Goal: Task Accomplishment & Management: Manage account settings

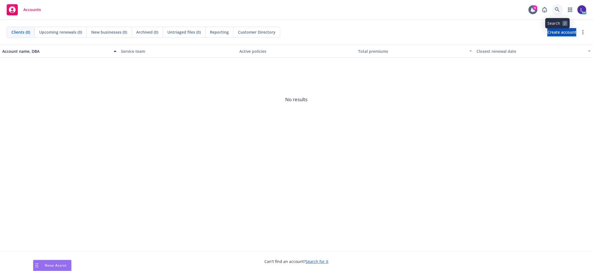
click at [554, 13] on link at bounding box center [557, 9] width 11 height 11
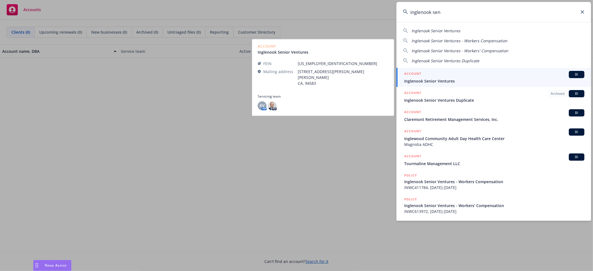
type input "inglenook sen"
click at [430, 81] on span "Inglenook Senior Ventures" at bounding box center [494, 81] width 180 height 6
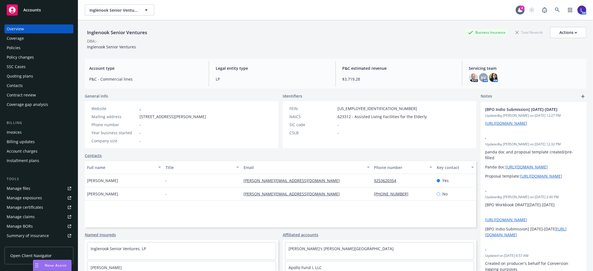
click at [15, 46] on div "Policies" at bounding box center [14, 47] width 14 height 9
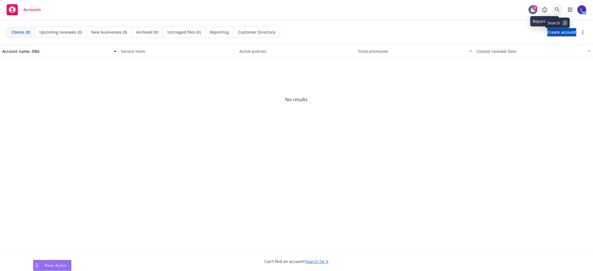
click at [555, 8] on icon at bounding box center [557, 9] width 5 height 5
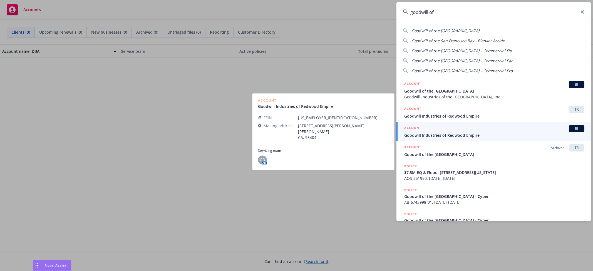
type input "goodwill of"
click at [450, 133] on span "Goodwill Industries of Redwood Empire" at bounding box center [494, 135] width 180 height 6
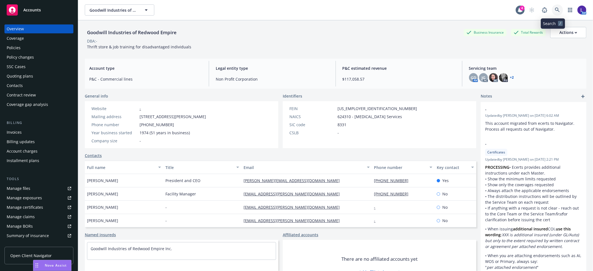
click at [552, 7] on link at bounding box center [557, 9] width 11 height 11
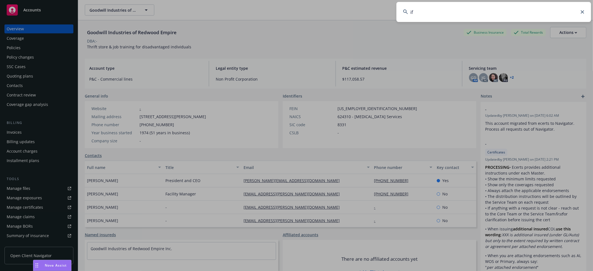
type input "i"
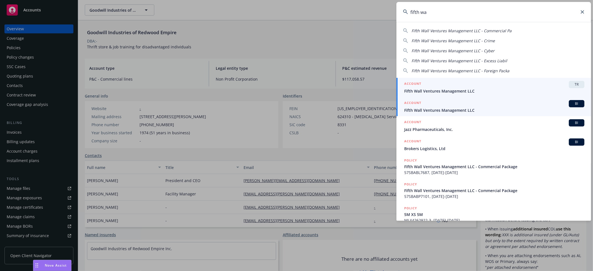
type input "fifth wa"
click at [437, 108] on span "Fifth Wall Ventures Management LLC" at bounding box center [494, 110] width 180 height 6
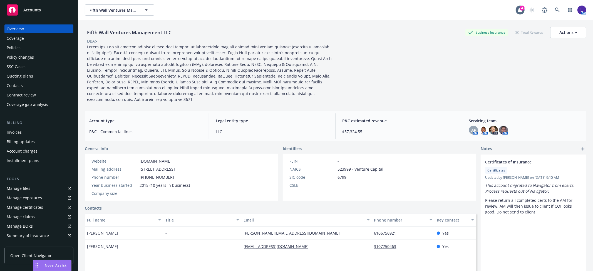
click at [24, 47] on div "Policies" at bounding box center [39, 47] width 64 height 9
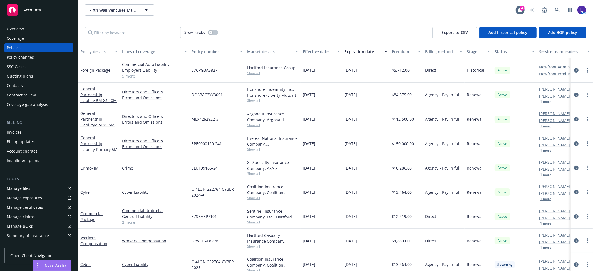
click at [16, 75] on div "Quoting plans" at bounding box center [20, 76] width 26 height 9
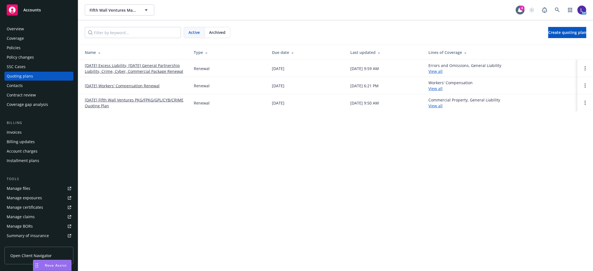
click at [13, 47] on div "Policies" at bounding box center [14, 47] width 14 height 9
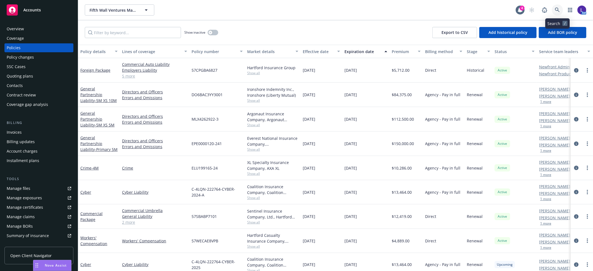
click at [556, 9] on icon at bounding box center [557, 10] width 5 height 5
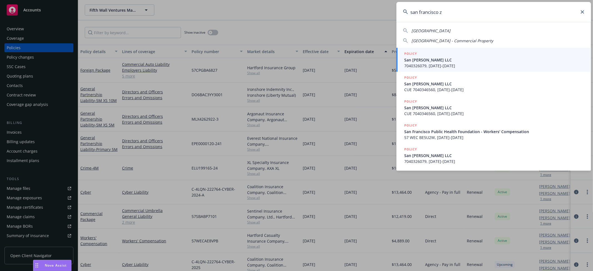
drag, startPoint x: 458, startPoint y: 11, endPoint x: 419, endPoint y: 11, distance: 38.4
click at [419, 11] on input "san francisco z" at bounding box center [493, 12] width 195 height 20
type input "s"
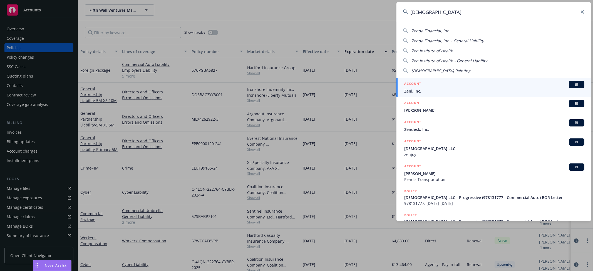
type input "[DEMOGRAPHIC_DATA]"
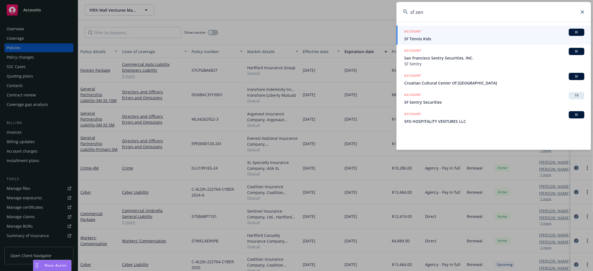
type input "sf"
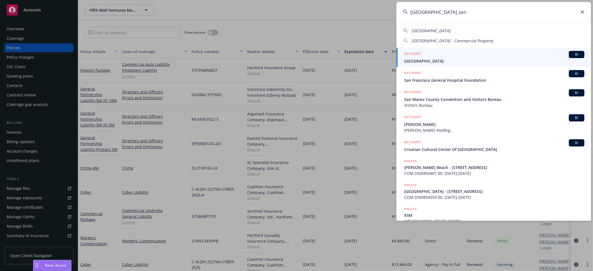
type input "[GEOGRAPHIC_DATA] zen"
click at [430, 60] on span "[GEOGRAPHIC_DATA]" at bounding box center [494, 61] width 180 height 6
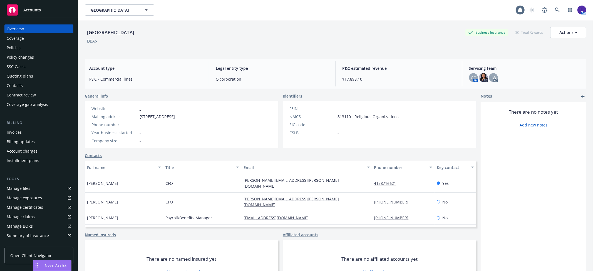
click at [19, 46] on div "Policies" at bounding box center [14, 47] width 14 height 9
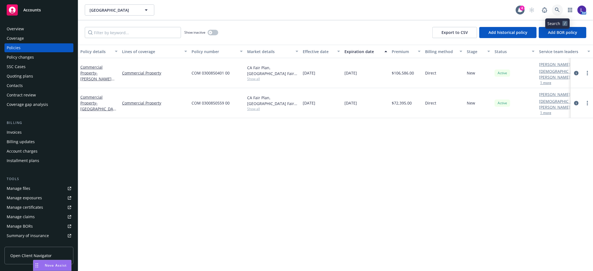
click at [557, 9] on icon at bounding box center [557, 10] width 5 height 5
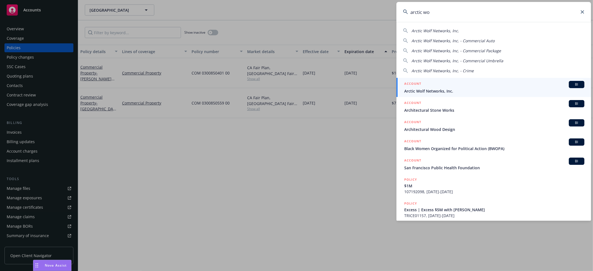
type input "arctic wo"
click at [435, 88] on span "Arctic Wolf Networks, Inc." at bounding box center [494, 91] width 180 height 6
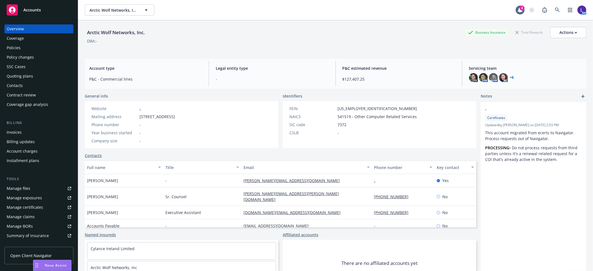
click at [16, 47] on div "Policies" at bounding box center [14, 47] width 14 height 9
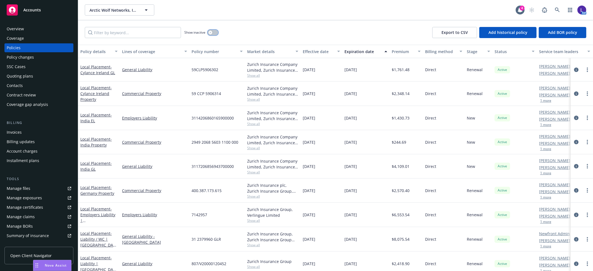
click at [210, 32] on icon "button" at bounding box center [210, 32] width 2 height 2
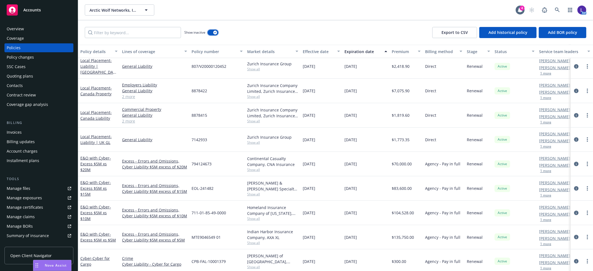
scroll to position [2100, 0]
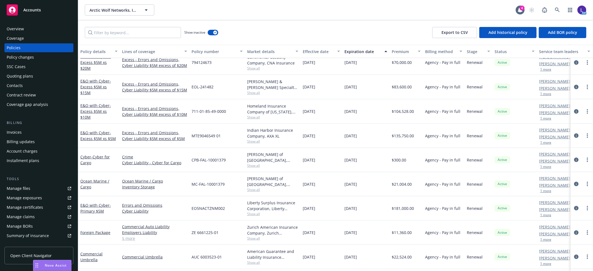
click at [14, 77] on div "Quoting plans" at bounding box center [20, 76] width 26 height 9
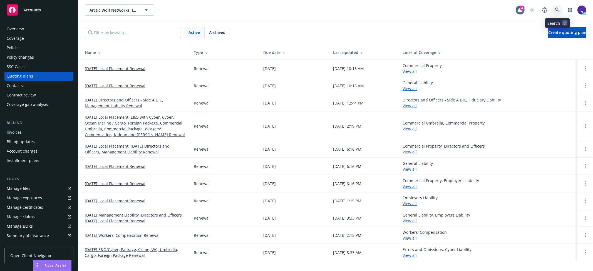
click at [557, 11] on icon at bounding box center [557, 10] width 5 height 5
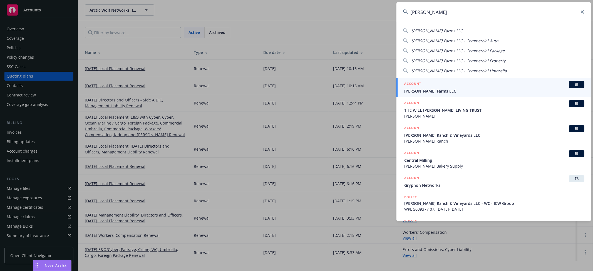
type input "[PERSON_NAME]"
click at [431, 90] on span "[PERSON_NAME] Farms LLC" at bounding box center [494, 91] width 180 height 6
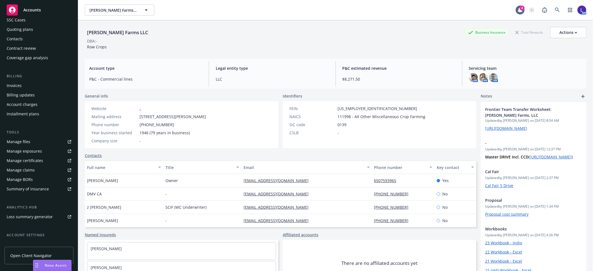
scroll to position [91, 0]
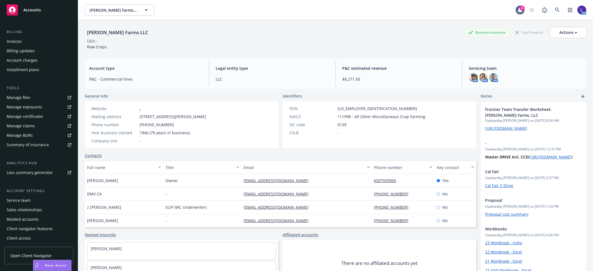
click at [24, 199] on div "Service team" at bounding box center [19, 200] width 24 height 9
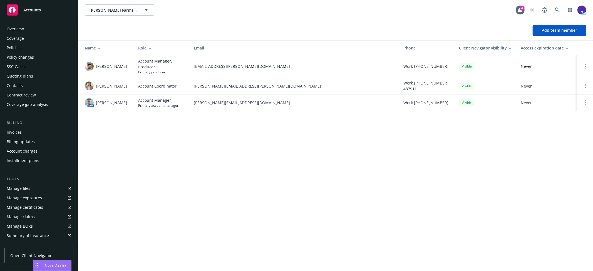
scroll to position [91, 0]
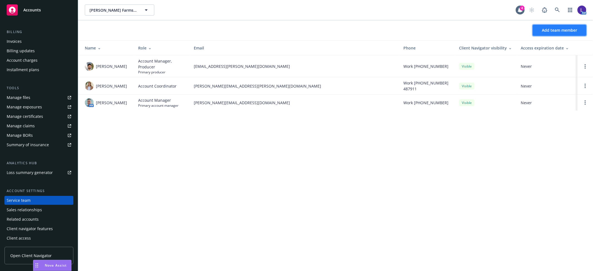
click at [562, 29] on span "Add team member" at bounding box center [559, 30] width 35 height 5
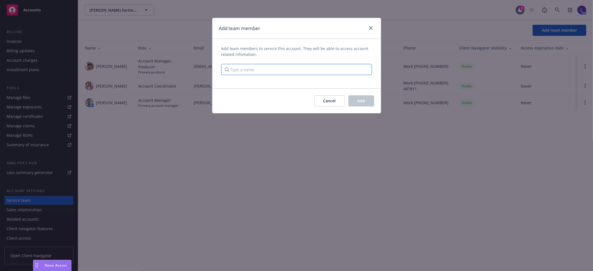
click at [265, 68] on input "Type a name" at bounding box center [296, 69] width 151 height 11
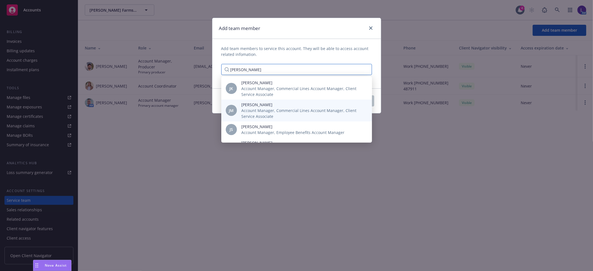
type input "[PERSON_NAME]"
click at [271, 106] on span "[PERSON_NAME]" at bounding box center [302, 105] width 122 height 6
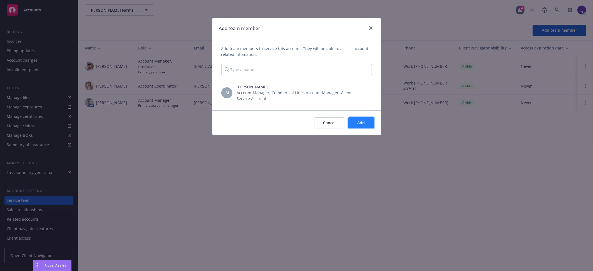
click at [358, 121] on span "Add" at bounding box center [362, 122] width 8 height 5
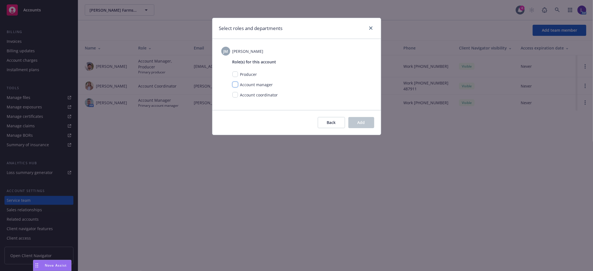
click at [237, 86] on input "checkbox" at bounding box center [235, 85] width 6 height 6
checkbox input "true"
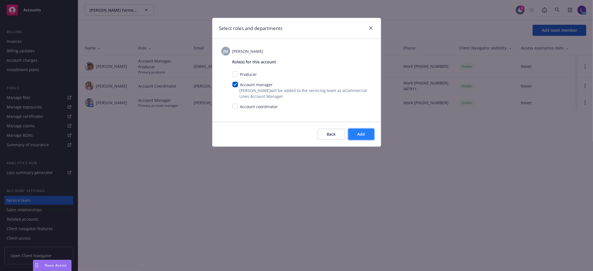
click at [365, 138] on button "Add" at bounding box center [361, 134] width 26 height 11
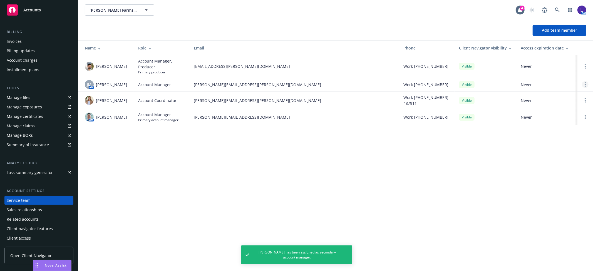
click at [585, 81] on link "Open options" at bounding box center [585, 84] width 7 height 7
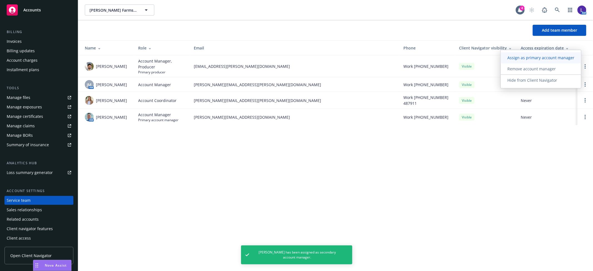
click at [522, 61] on link "Assign as primary account manager" at bounding box center [541, 57] width 80 height 11
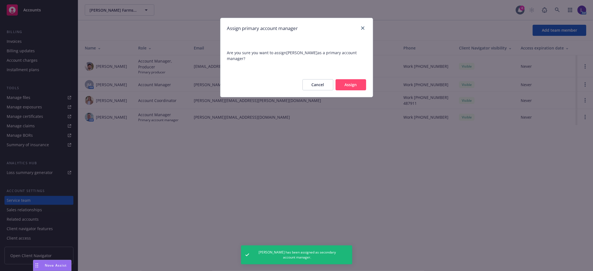
click at [347, 88] on button "Assign" at bounding box center [351, 84] width 31 height 11
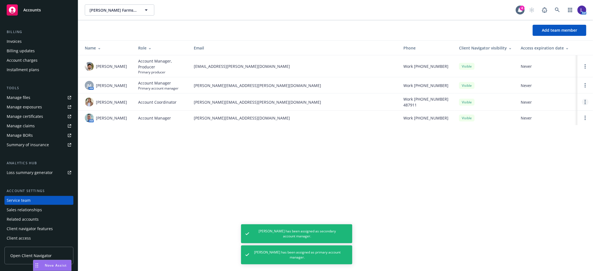
click at [584, 101] on link "Open options" at bounding box center [585, 102] width 7 height 7
click at [534, 86] on span "Remove account coordinator" at bounding box center [547, 86] width 67 height 5
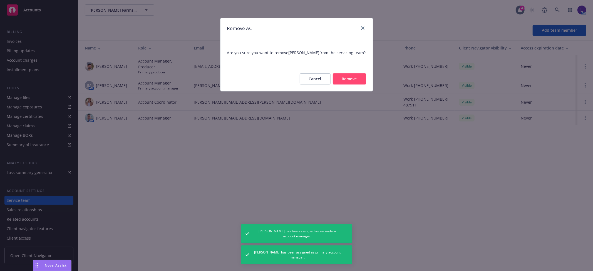
click at [333, 77] on button "Remove" at bounding box center [349, 78] width 33 height 11
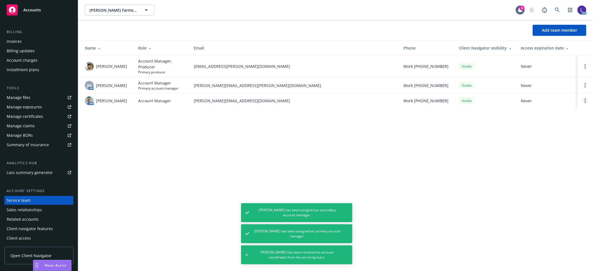
click at [583, 101] on link "Open options" at bounding box center [585, 100] width 7 height 7
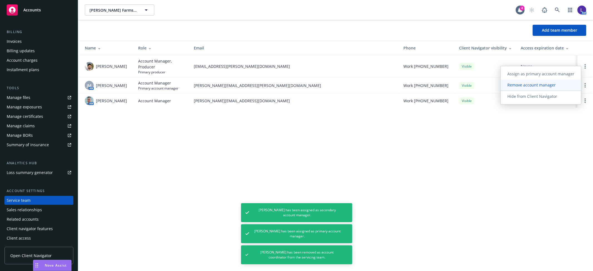
click at [519, 85] on span "Remove account manager" at bounding box center [532, 84] width 62 height 5
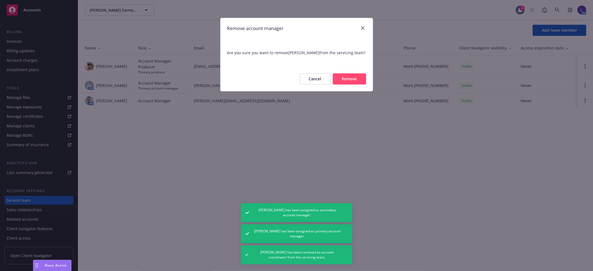
click at [360, 76] on button "Remove" at bounding box center [349, 78] width 33 height 11
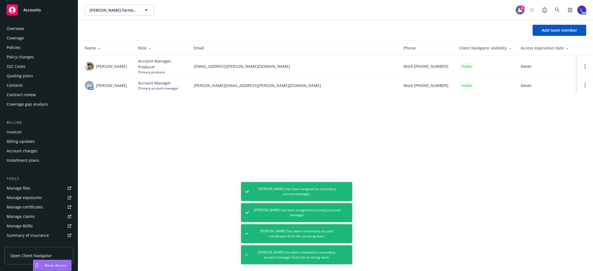
scroll to position [0, 0]
click at [13, 48] on div "Policies" at bounding box center [14, 47] width 14 height 9
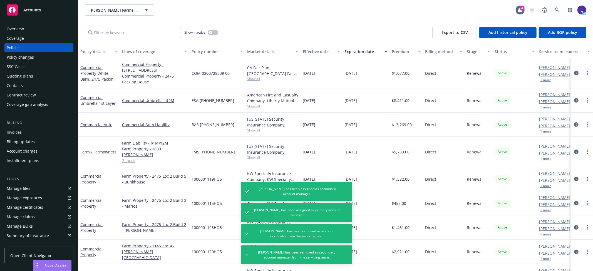
click at [574, 73] on icon "circleInformation" at bounding box center [576, 73] width 4 height 4
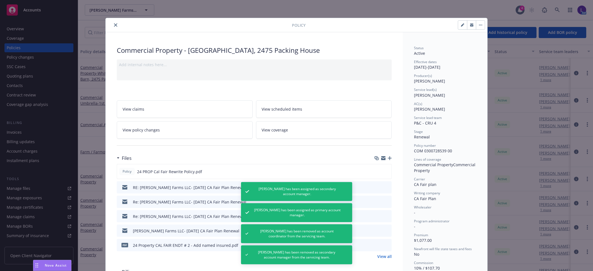
click at [458, 25] on button "button" at bounding box center [462, 25] width 9 height 9
select select "RENEWAL"
select select "12"
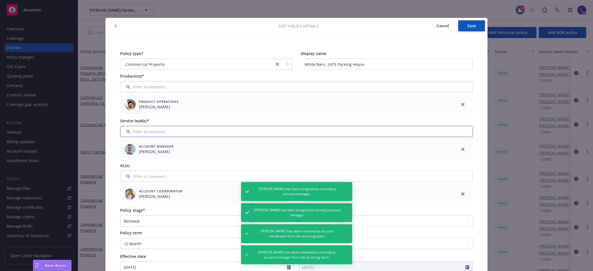
click at [140, 131] on input "Filter by keyword..." at bounding box center [296, 131] width 353 height 11
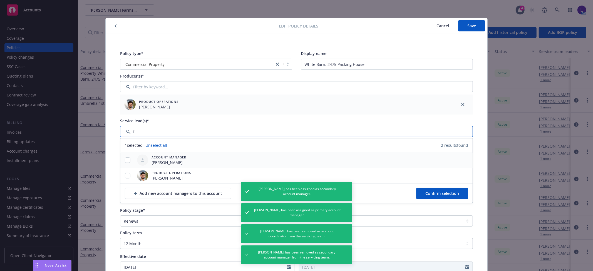
type input "f"
click at [127, 160] on input "checkbox" at bounding box center [128, 160] width 6 height 6
checkbox input "true"
click at [426, 192] on span "Confirm selection" at bounding box center [442, 193] width 34 height 5
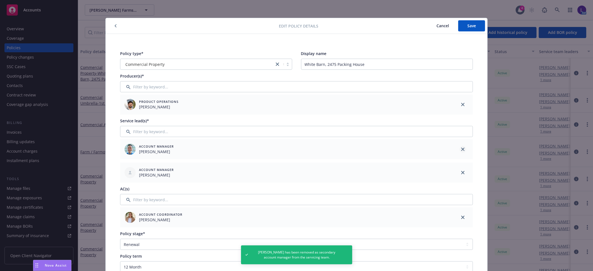
click at [461, 149] on icon "close" at bounding box center [462, 149] width 3 height 3
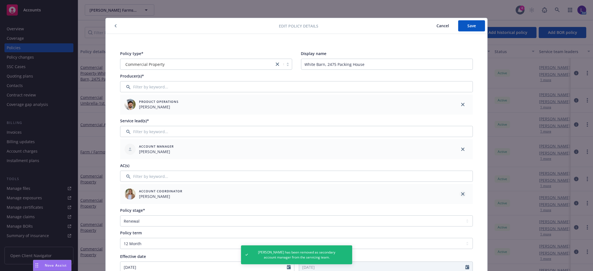
click at [461, 193] on icon "close" at bounding box center [462, 193] width 3 height 3
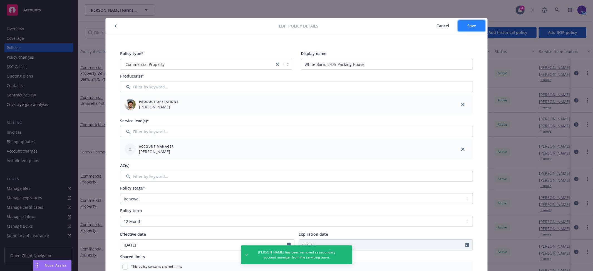
click at [465, 29] on button "Save" at bounding box center [471, 25] width 27 height 11
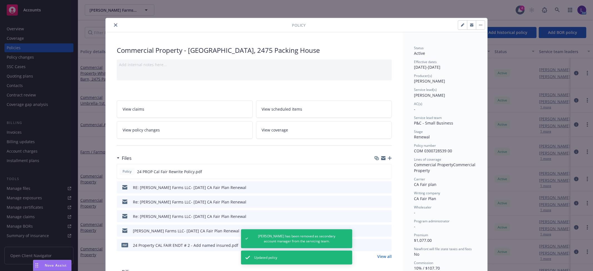
click at [115, 25] on icon "close" at bounding box center [115, 24] width 3 height 3
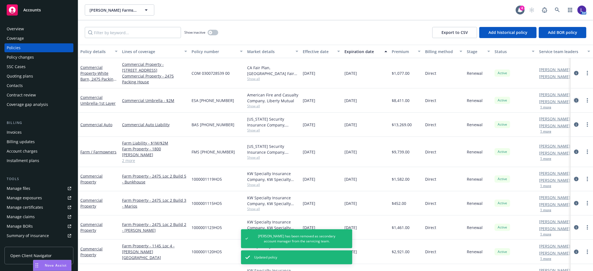
click at [574, 99] on icon "circleInformation" at bounding box center [576, 100] width 4 height 4
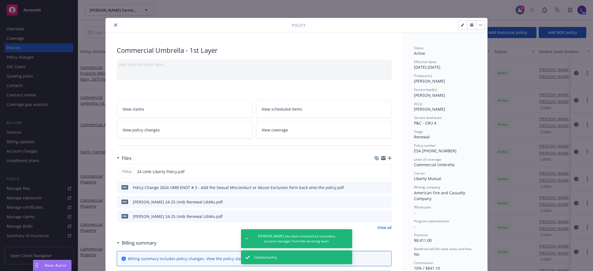
click at [461, 25] on icon "button" at bounding box center [462, 25] width 3 height 3
select select "RENEWAL"
select select "12"
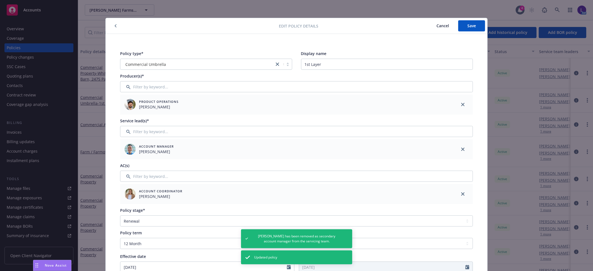
drag, startPoint x: 461, startPoint y: 194, endPoint x: 461, endPoint y: 190, distance: 3.9
click at [461, 193] on icon "close" at bounding box center [462, 193] width 3 height 3
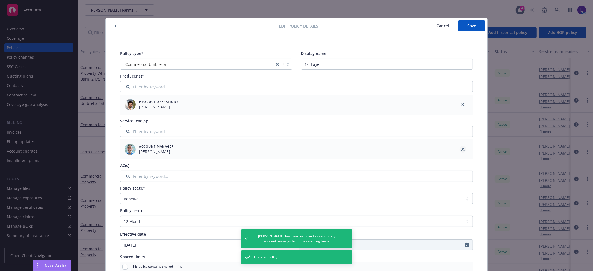
click at [460, 151] on link "close" at bounding box center [463, 149] width 7 height 7
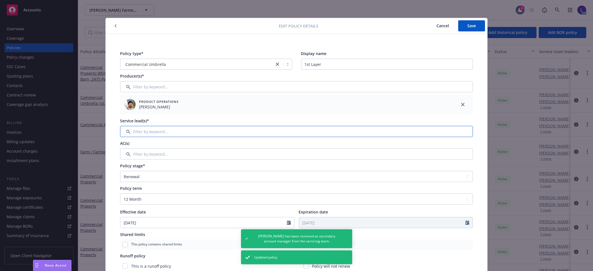
click at [449, 132] on input "Filter by keyword..." at bounding box center [296, 131] width 353 height 11
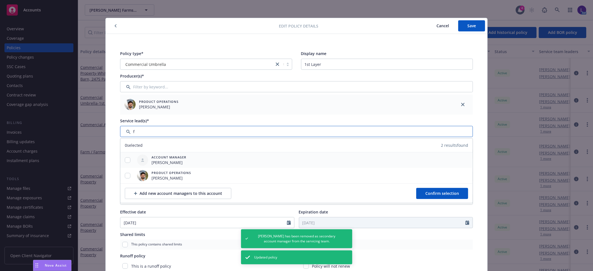
type input "f"
click at [125, 158] on input "checkbox" at bounding box center [128, 160] width 6 height 6
checkbox input "true"
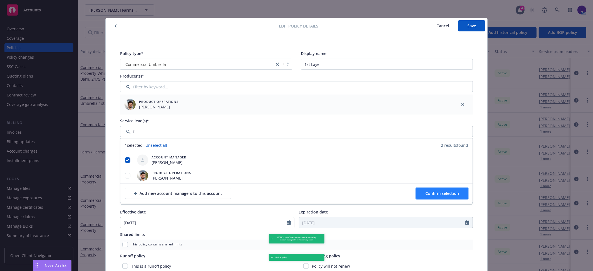
click at [425, 192] on span "Confirm selection" at bounding box center [442, 193] width 34 height 5
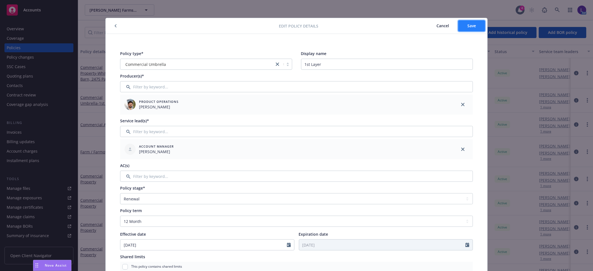
click at [465, 28] on button "Save" at bounding box center [471, 25] width 27 height 11
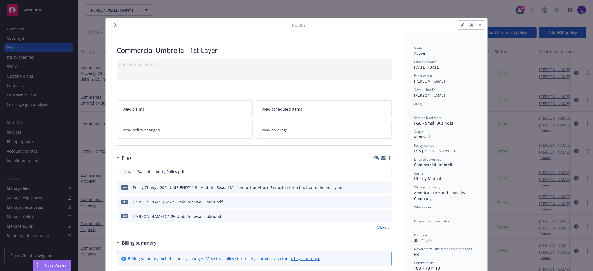
click at [114, 26] on icon "close" at bounding box center [115, 24] width 3 height 3
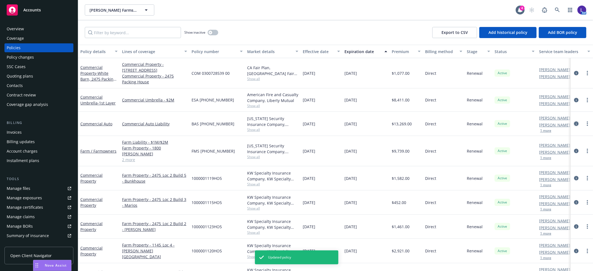
click at [574, 124] on icon "circleInformation" at bounding box center [576, 123] width 4 height 4
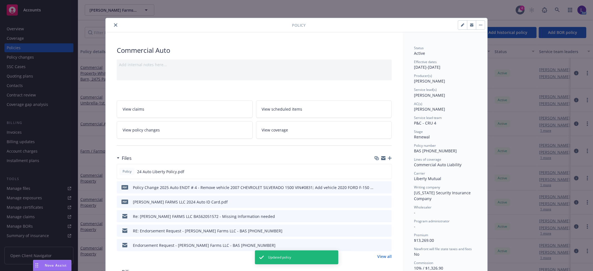
click at [461, 25] on icon "button" at bounding box center [462, 25] width 3 height 3
select select "RENEWAL"
select select "12"
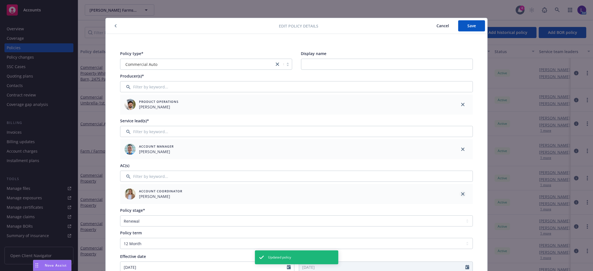
click at [463, 192] on link "close" at bounding box center [463, 194] width 7 height 7
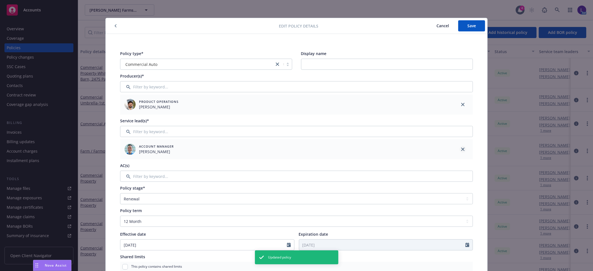
click at [461, 149] on icon "close" at bounding box center [462, 149] width 3 height 3
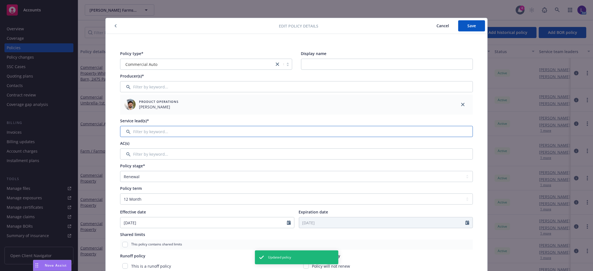
click at [438, 136] on input "Filter by keyword..." at bounding box center [296, 131] width 353 height 11
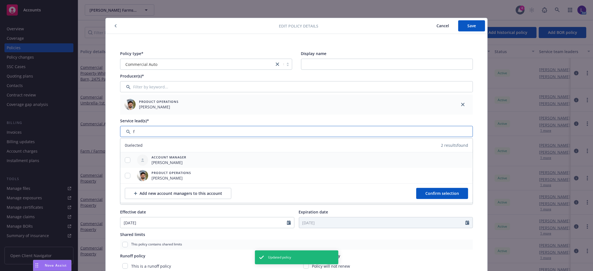
type input "f"
click at [125, 160] on input "checkbox" at bounding box center [128, 160] width 6 height 6
checkbox input "true"
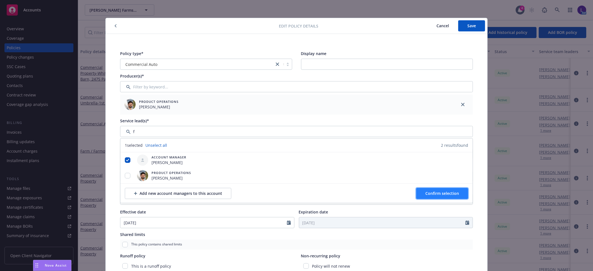
click at [435, 192] on span "Confirm selection" at bounding box center [442, 193] width 34 height 5
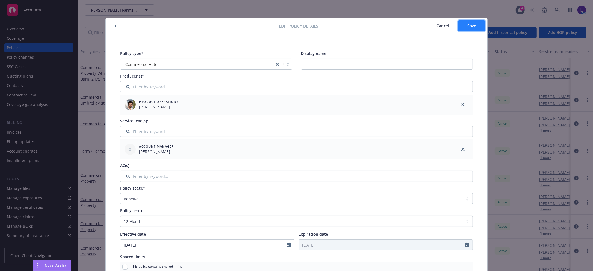
click at [460, 31] on button "Save" at bounding box center [471, 25] width 27 height 11
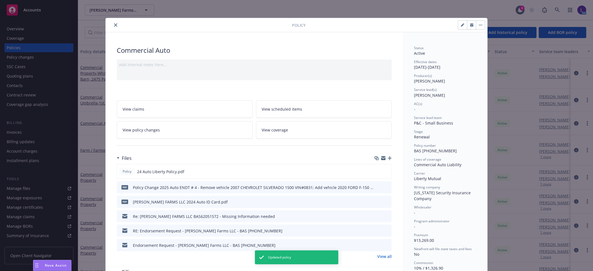
drag, startPoint x: 457, startPoint y: 35, endPoint x: 113, endPoint y: 26, distance: 344.6
click at [114, 26] on icon "close" at bounding box center [115, 24] width 3 height 3
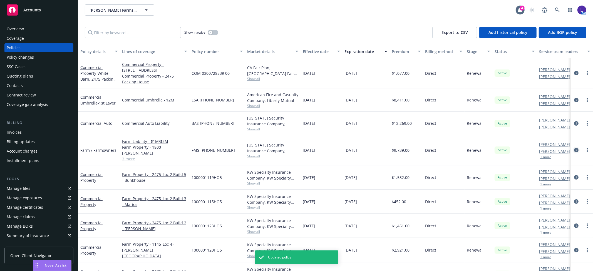
click at [574, 148] on icon "circleInformation" at bounding box center [576, 150] width 4 height 4
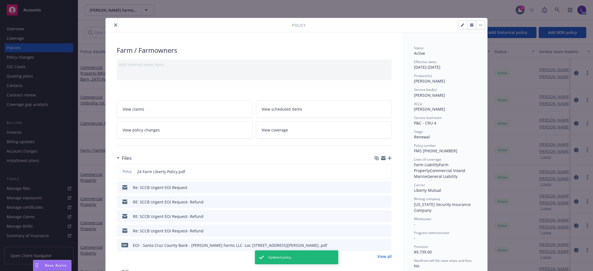
click at [460, 26] on button "button" at bounding box center [462, 25] width 9 height 9
select select "RENEWAL"
select select "12"
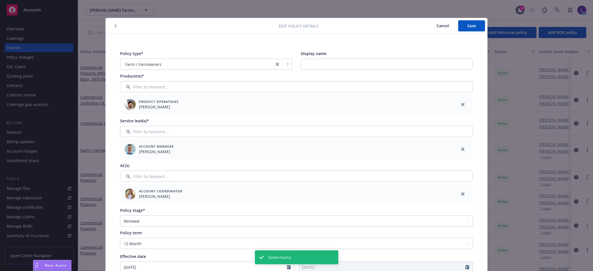
drag, startPoint x: 459, startPoint y: 193, endPoint x: 463, endPoint y: 157, distance: 35.5
click at [461, 192] on icon "close" at bounding box center [462, 193] width 3 height 3
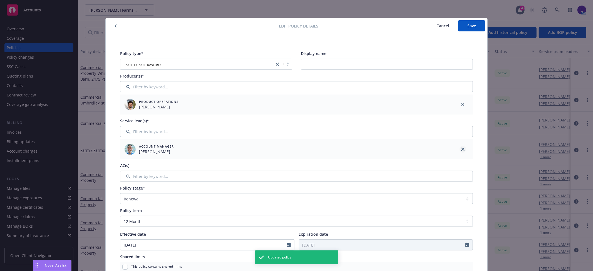
click at [461, 151] on icon "close" at bounding box center [462, 149] width 3 height 3
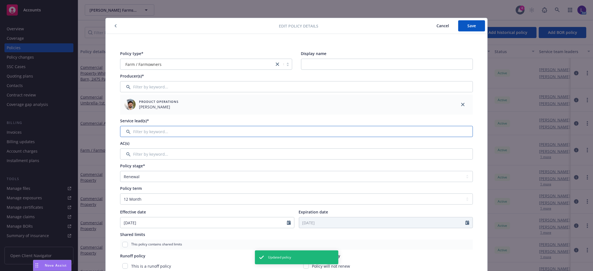
click at [434, 134] on input "Filter by keyword..." at bounding box center [296, 131] width 353 height 11
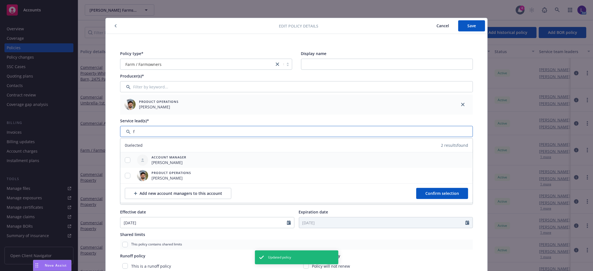
type input "f"
click at [125, 160] on input "checkbox" at bounding box center [128, 160] width 6 height 6
checkbox input "true"
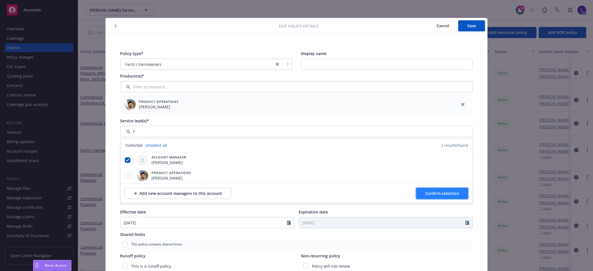
click at [439, 195] on span "Confirm selection" at bounding box center [442, 193] width 34 height 5
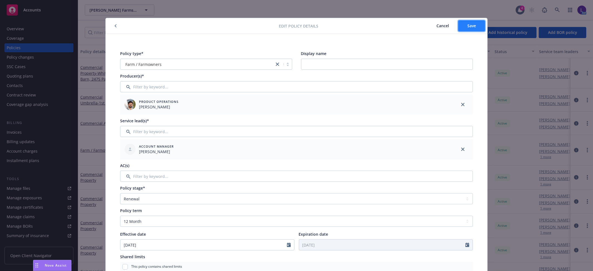
click at [468, 26] on span "Save" at bounding box center [471, 25] width 9 height 5
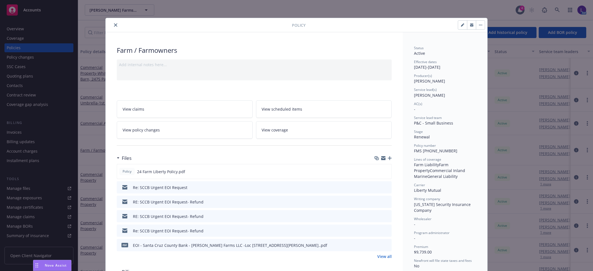
click at [114, 25] on icon "close" at bounding box center [115, 24] width 3 height 3
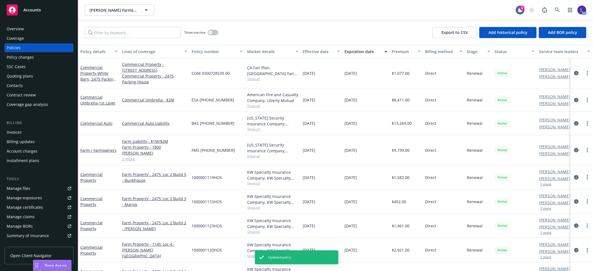
click at [574, 175] on icon "circleInformation" at bounding box center [576, 177] width 4 height 4
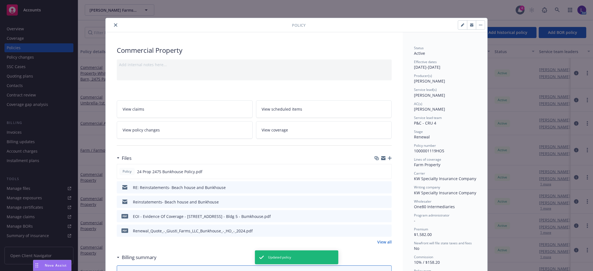
click at [458, 26] on button "button" at bounding box center [462, 25] width 9 height 9
select select "RENEWAL"
select select "12"
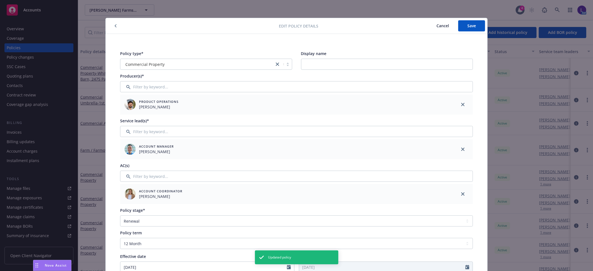
drag, startPoint x: 461, startPoint y: 194, endPoint x: 460, endPoint y: 190, distance: 4.2
click at [461, 193] on icon "close" at bounding box center [462, 193] width 3 height 3
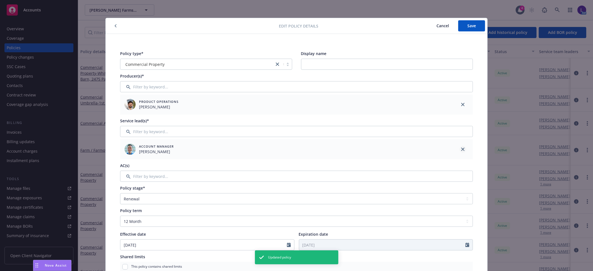
click at [461, 149] on icon "close" at bounding box center [462, 149] width 3 height 3
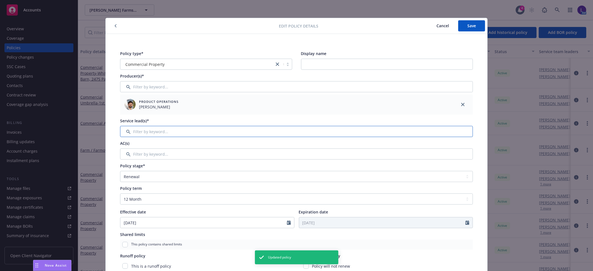
click at [417, 131] on input "Filter by keyword..." at bounding box center [296, 131] width 353 height 11
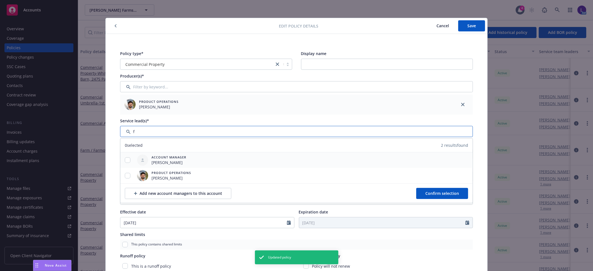
type input "f"
click at [125, 159] on input "checkbox" at bounding box center [128, 160] width 6 height 6
checkbox input "true"
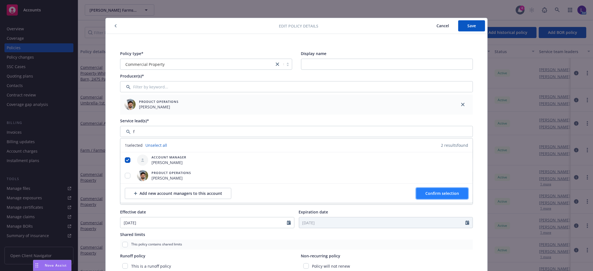
click at [455, 193] on span "Confirm selection" at bounding box center [442, 193] width 34 height 5
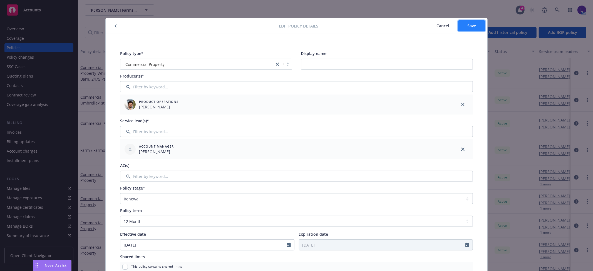
click at [466, 21] on button "Save" at bounding box center [471, 25] width 27 height 11
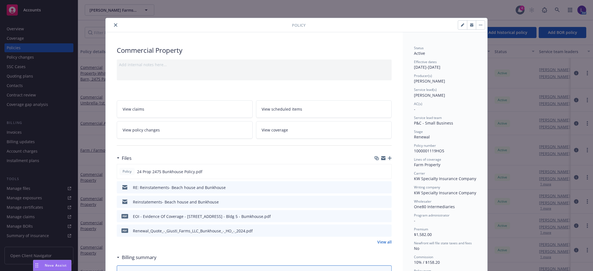
click at [110, 26] on div at bounding box center [200, 25] width 184 height 7
click at [114, 25] on icon "close" at bounding box center [115, 24] width 3 height 3
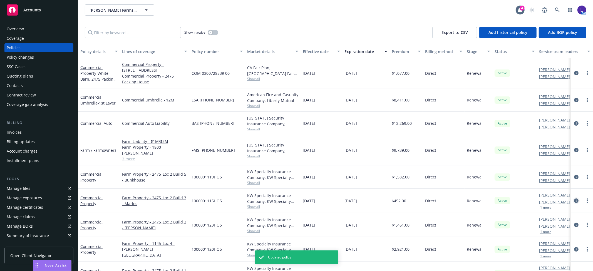
click at [574, 198] on icon "circleInformation" at bounding box center [576, 200] width 4 height 4
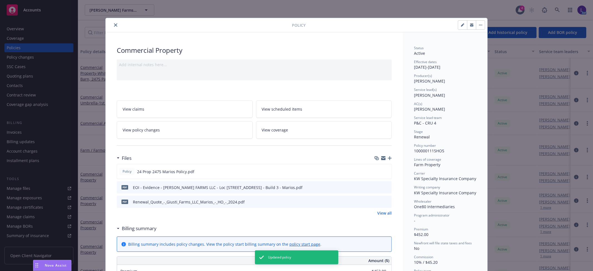
click at [458, 26] on button "button" at bounding box center [462, 25] width 9 height 9
select select "RENEWAL"
select select "12"
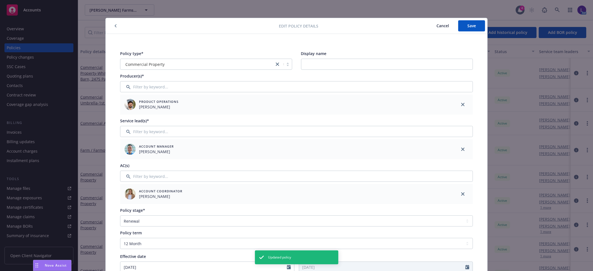
click at [461, 193] on icon "close" at bounding box center [462, 193] width 3 height 3
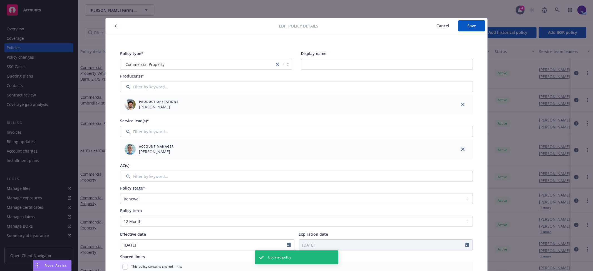
click at [460, 151] on link "close" at bounding box center [463, 149] width 7 height 7
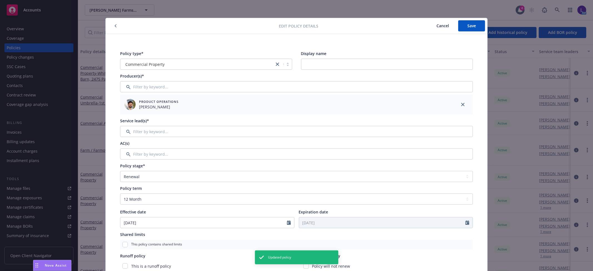
click at [220, 126] on div "Service lead(s)*" at bounding box center [296, 127] width 353 height 19
click at [233, 131] on input "Filter by keyword..." at bounding box center [296, 131] width 353 height 11
click at [148, 130] on input "Filter by keyword..." at bounding box center [296, 131] width 353 height 11
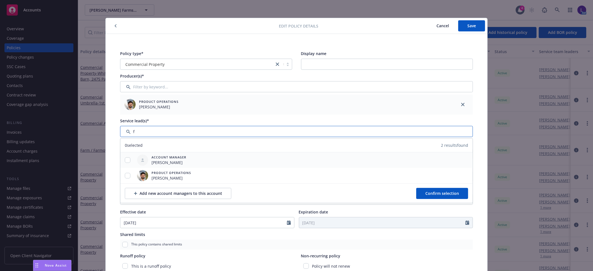
type input "f"
click at [125, 160] on input "checkbox" at bounding box center [128, 160] width 6 height 6
checkbox input "true"
click at [426, 198] on button "Confirm selection" at bounding box center [442, 193] width 52 height 11
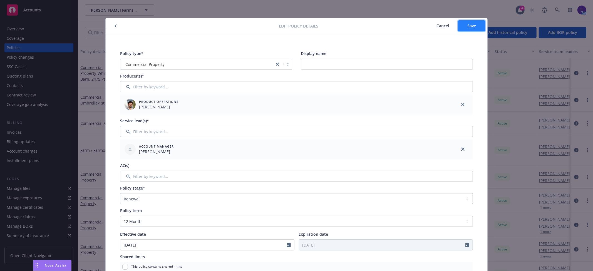
click at [473, 23] on span "Save" at bounding box center [471, 25] width 9 height 5
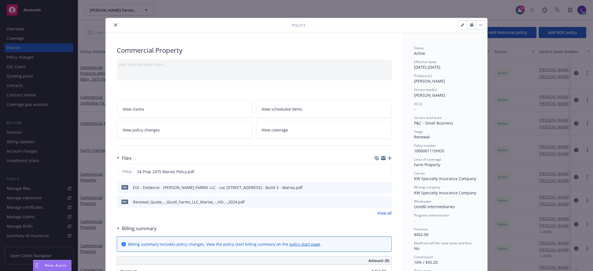
click at [114, 25] on icon "close" at bounding box center [115, 24] width 3 height 3
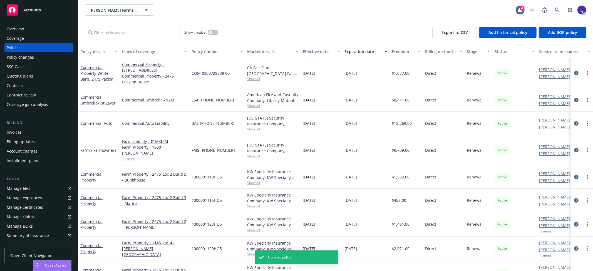
click at [574, 222] on icon "circleInformation" at bounding box center [576, 224] width 4 height 4
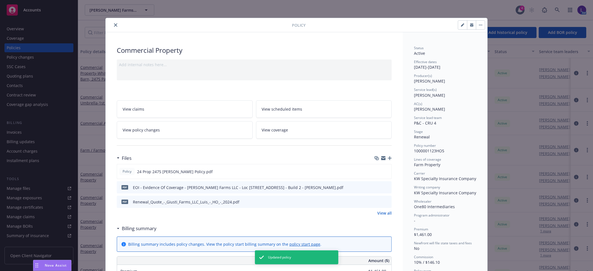
click at [461, 24] on icon "button" at bounding box center [462, 24] width 3 height 3
select select "RENEWAL"
select select "12"
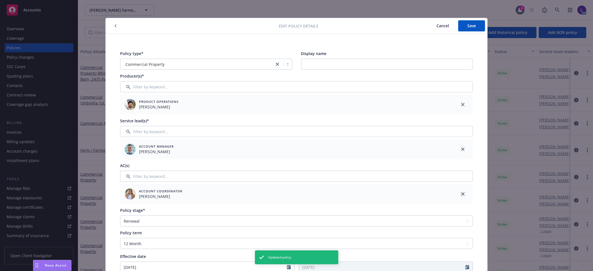
click at [460, 192] on link "close" at bounding box center [463, 194] width 7 height 7
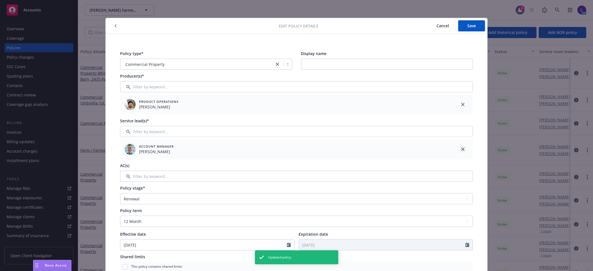
click at [460, 150] on link "close" at bounding box center [463, 149] width 7 height 7
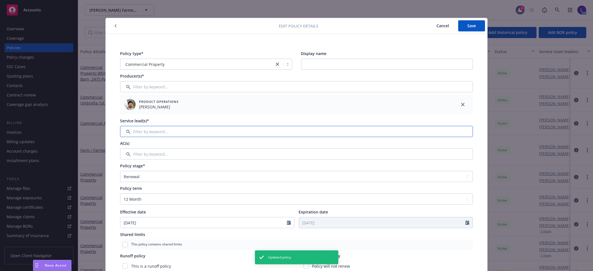
click at [204, 132] on input "Filter by keyword..." at bounding box center [296, 131] width 353 height 11
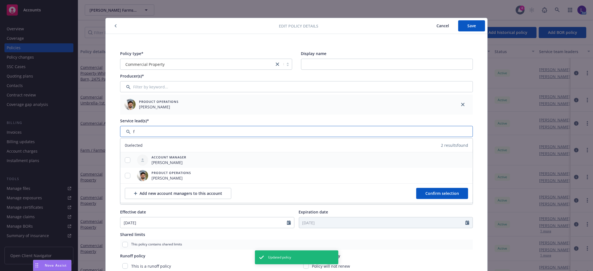
type input "f"
click at [125, 158] on input "checkbox" at bounding box center [128, 160] width 6 height 6
checkbox input "true"
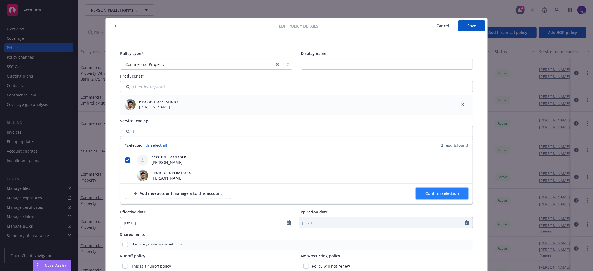
click at [457, 195] on button "Confirm selection" at bounding box center [442, 193] width 52 height 11
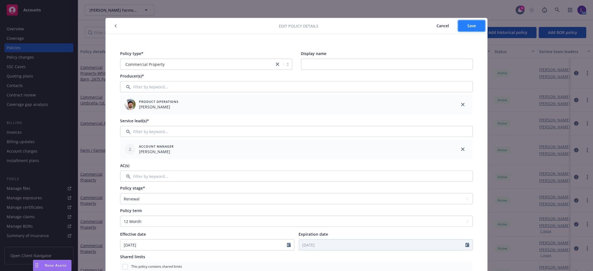
click at [469, 29] on button "Save" at bounding box center [471, 25] width 27 height 11
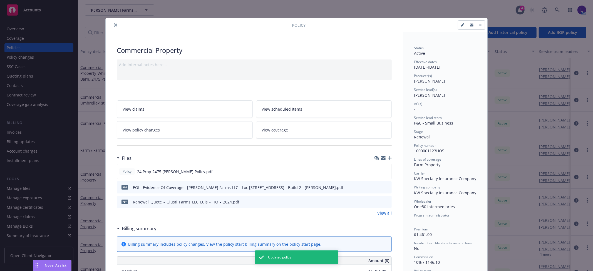
click at [114, 26] on icon "close" at bounding box center [115, 24] width 3 height 3
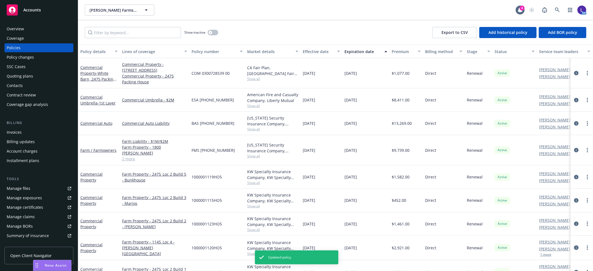
click at [574, 245] on icon "circleInformation" at bounding box center [576, 247] width 4 height 4
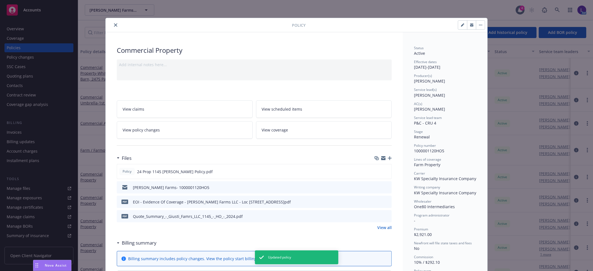
click at [461, 26] on icon "button" at bounding box center [462, 24] width 3 height 3
select select "RENEWAL"
select select "12"
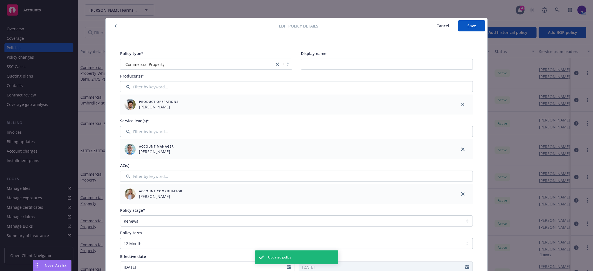
drag, startPoint x: 460, startPoint y: 193, endPoint x: 459, endPoint y: 176, distance: 16.7
click at [460, 188] on div at bounding box center [463, 194] width 20 height 20
click at [461, 194] on icon "close" at bounding box center [462, 193] width 3 height 3
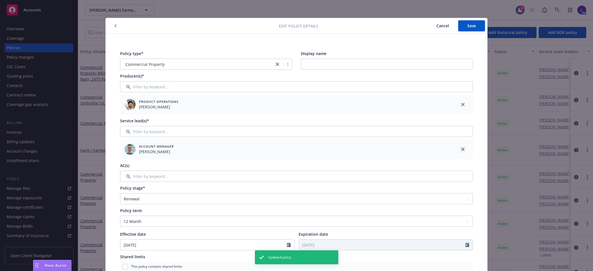
click at [461, 148] on icon "close" at bounding box center [462, 149] width 3 height 3
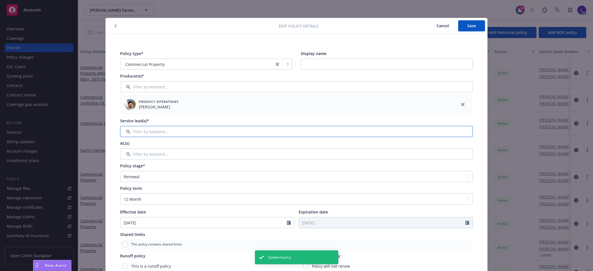
click at [212, 131] on input "Filter by keyword..." at bounding box center [296, 131] width 353 height 11
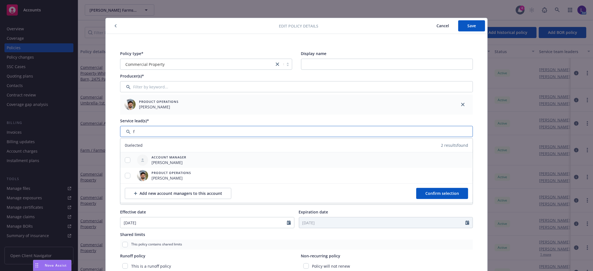
type input "f"
click at [125, 161] on input "checkbox" at bounding box center [128, 160] width 6 height 6
checkbox input "true"
drag, startPoint x: 445, startPoint y: 193, endPoint x: 440, endPoint y: 170, distance: 23.5
click at [445, 192] on span "Confirm selection" at bounding box center [442, 193] width 34 height 5
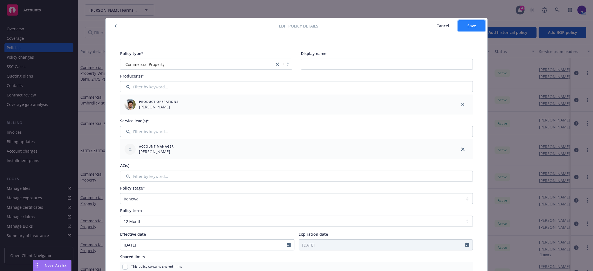
click at [468, 23] on span "Save" at bounding box center [471, 25] width 9 height 5
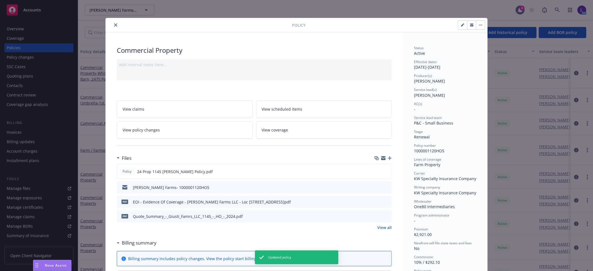
click at [116, 26] on button "close" at bounding box center [115, 25] width 7 height 7
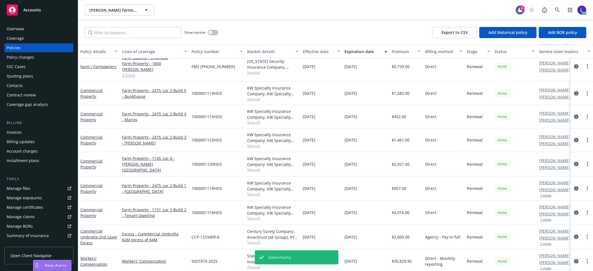
scroll to position [74, 0]
drag, startPoint x: 575, startPoint y: 181, endPoint x: 572, endPoint y: 182, distance: 3.4
click at [574, 186] on div at bounding box center [582, 189] width 18 height 7
click at [574, 187] on icon "circleInformation" at bounding box center [576, 189] width 4 height 4
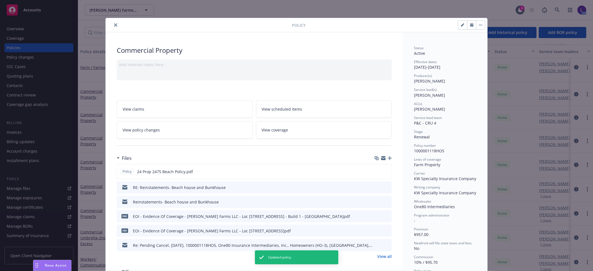
click at [455, 27] on div at bounding box center [396, 24] width 180 height 9
click at [461, 24] on icon "button" at bounding box center [462, 25] width 3 height 3
select select "RENEWAL"
select select "12"
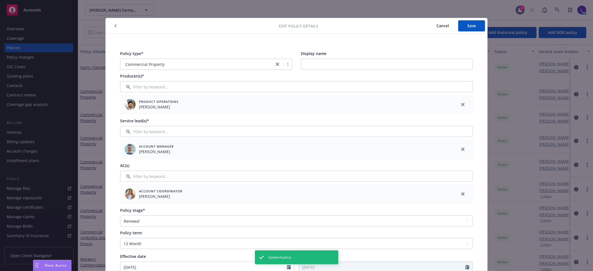
click at [460, 190] on div at bounding box center [463, 194] width 20 height 20
click at [461, 150] on icon "close" at bounding box center [462, 149] width 3 height 3
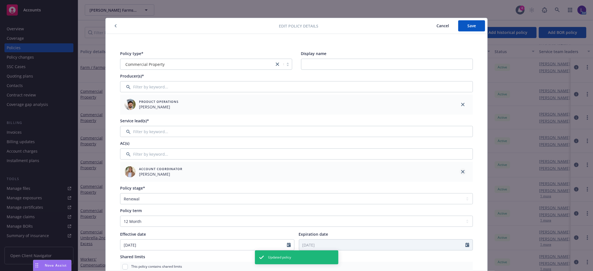
click at [461, 172] on icon "close" at bounding box center [462, 171] width 3 height 3
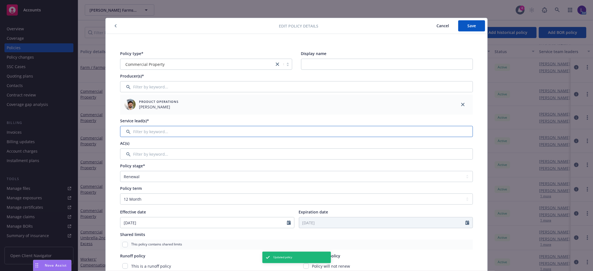
click at [207, 129] on input "Filter by keyword..." at bounding box center [296, 131] width 353 height 11
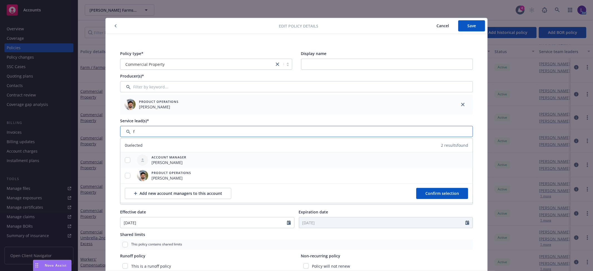
type input "f"
click at [126, 159] on input "checkbox" at bounding box center [128, 160] width 6 height 6
checkbox input "true"
click at [442, 195] on span "Confirm selection" at bounding box center [442, 193] width 34 height 5
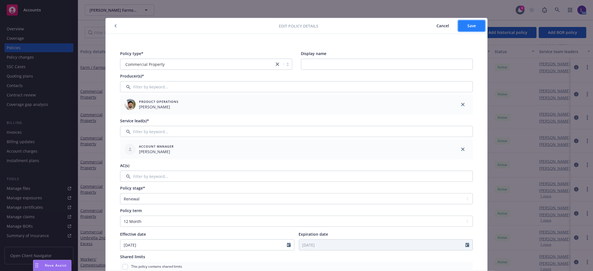
click at [471, 25] on span "Save" at bounding box center [471, 25] width 9 height 5
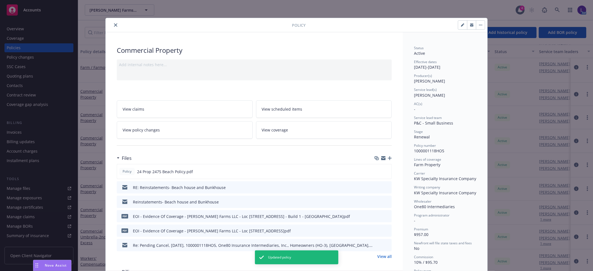
click at [114, 24] on icon "close" at bounding box center [115, 24] width 3 height 3
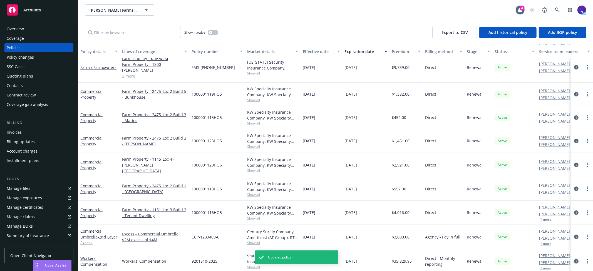
click at [574, 259] on icon "circleInformation" at bounding box center [576, 261] width 4 height 4
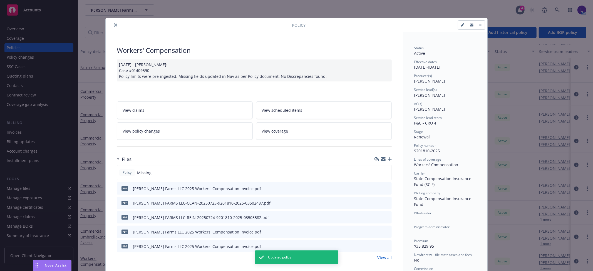
click at [461, 25] on icon "button" at bounding box center [462, 24] width 3 height 3
select select "RENEWAL"
select select "12"
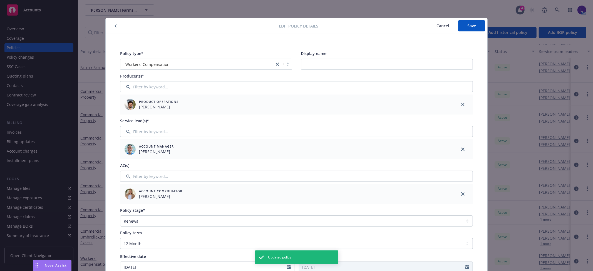
drag, startPoint x: 459, startPoint y: 194, endPoint x: 462, endPoint y: 184, distance: 10.5
click at [460, 192] on link "close" at bounding box center [463, 194] width 7 height 7
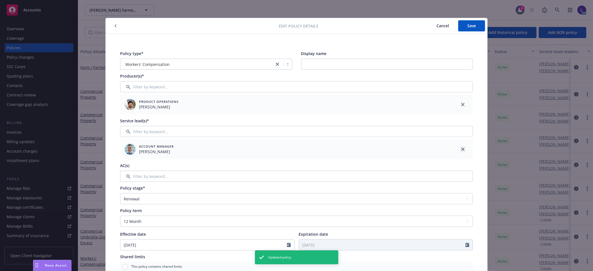
click at [461, 149] on icon "close" at bounding box center [462, 149] width 3 height 3
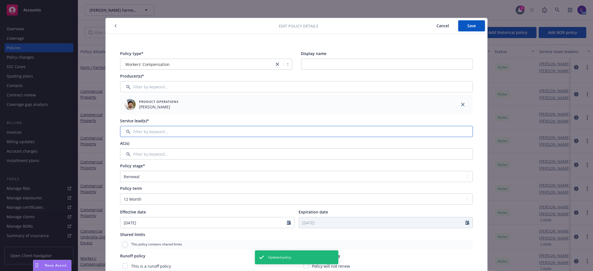
click at [373, 132] on input "Filter by keyword..." at bounding box center [296, 131] width 353 height 11
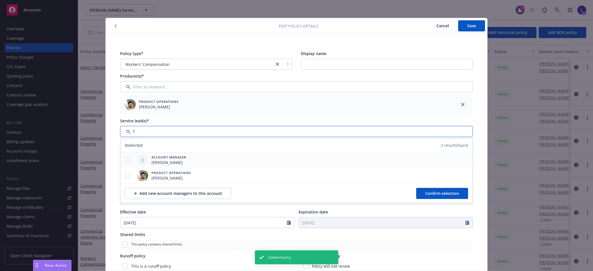
type input "f"
click at [126, 159] on input "checkbox" at bounding box center [128, 160] width 6 height 6
checkbox input "true"
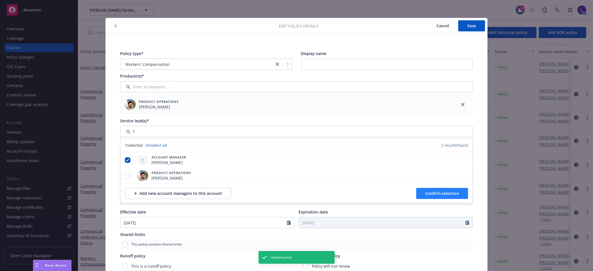
drag, startPoint x: 451, startPoint y: 187, endPoint x: 452, endPoint y: 190, distance: 3.2
click at [451, 188] on div "Add new account managers to this account Confirm selection" at bounding box center [296, 192] width 352 height 19
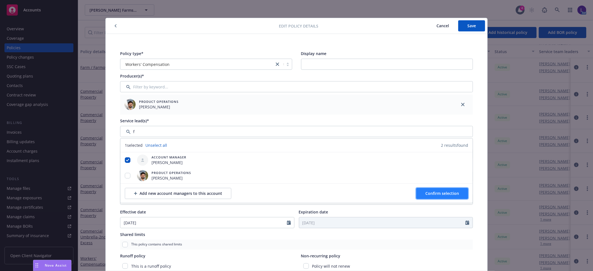
click at [453, 192] on span "Confirm selection" at bounding box center [442, 193] width 34 height 5
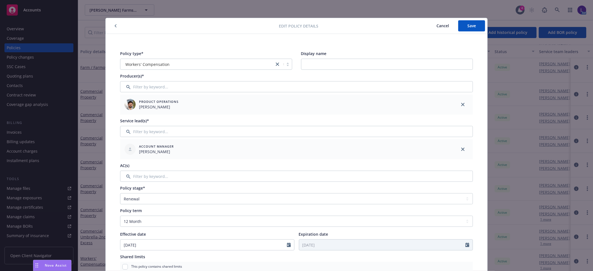
drag, startPoint x: 463, startPoint y: 38, endPoint x: 466, endPoint y: 43, distance: 5.8
drag, startPoint x: 466, startPoint y: 43, endPoint x: 462, endPoint y: 24, distance: 19.8
click at [462, 24] on button "Save" at bounding box center [471, 25] width 27 height 11
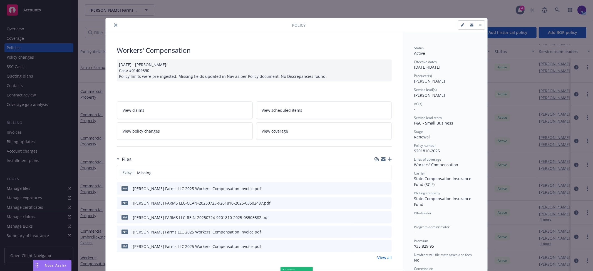
scroll to position [73, 0]
click at [114, 25] on icon "close" at bounding box center [115, 24] width 3 height 3
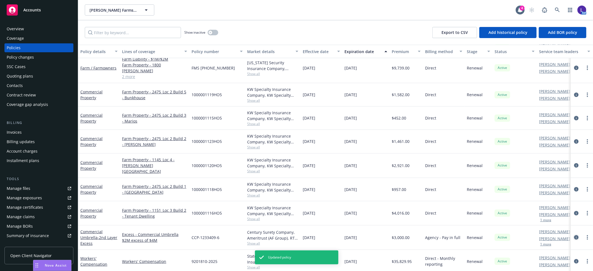
click at [574, 235] on icon "circleInformation" at bounding box center [576, 237] width 4 height 4
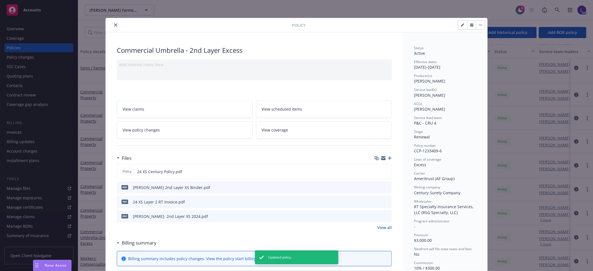
click at [461, 24] on icon "button" at bounding box center [462, 25] width 3 height 3
select select "RENEWAL"
select select "12"
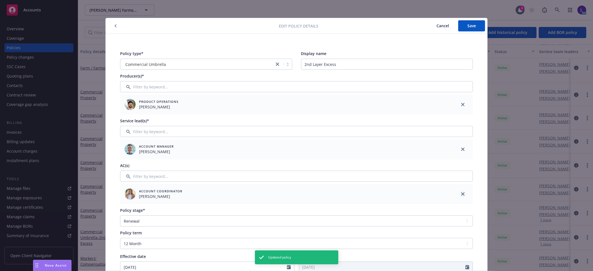
click at [461, 193] on icon "close" at bounding box center [462, 193] width 3 height 3
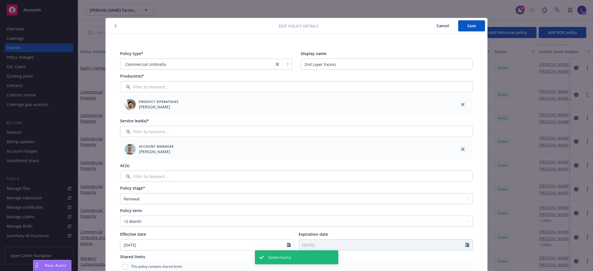
click at [461, 149] on icon "close" at bounding box center [462, 149] width 3 height 3
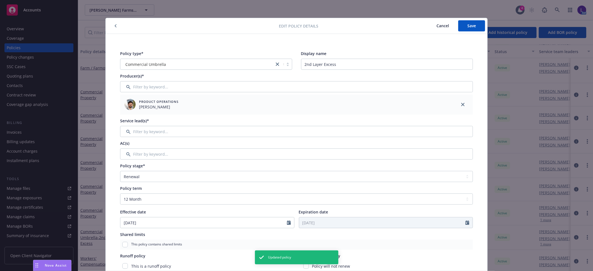
click at [335, 137] on div "Policy type* Commercial Umbrella Display name 2nd Layer Excess Producer(s)* Pro…" at bounding box center [296, 224] width 359 height 354
click at [335, 128] on input "Filter by keyword..." at bounding box center [296, 131] width 353 height 11
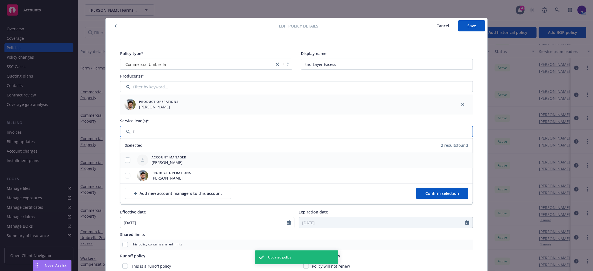
type input "f"
click at [126, 160] on input "checkbox" at bounding box center [128, 160] width 6 height 6
checkbox input "true"
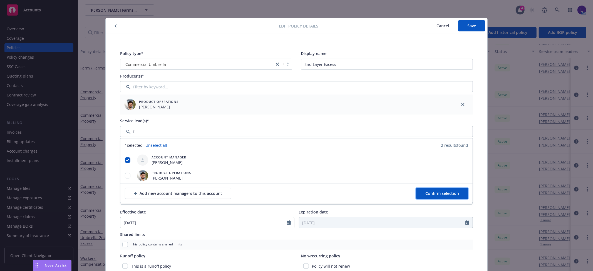
drag, startPoint x: 449, startPoint y: 190, endPoint x: 446, endPoint y: 164, distance: 26.6
click at [449, 190] on button "Confirm selection" at bounding box center [442, 193] width 52 height 11
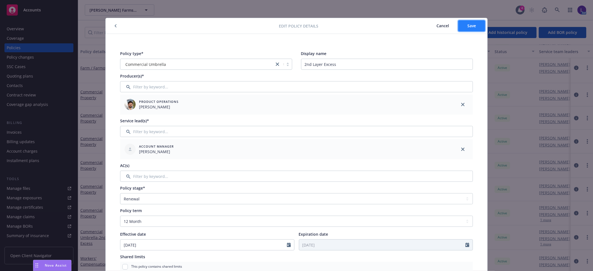
click at [468, 26] on span "Save" at bounding box center [471, 25] width 9 height 5
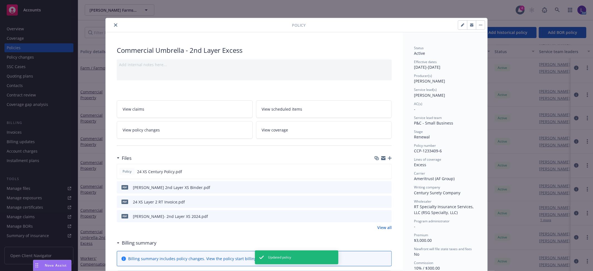
click at [114, 26] on icon "close" at bounding box center [115, 24] width 3 height 3
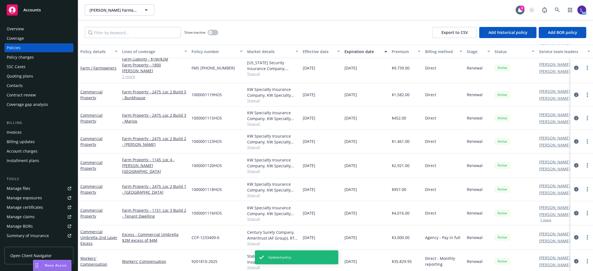
click at [574, 211] on icon "circleInformation" at bounding box center [576, 213] width 4 height 4
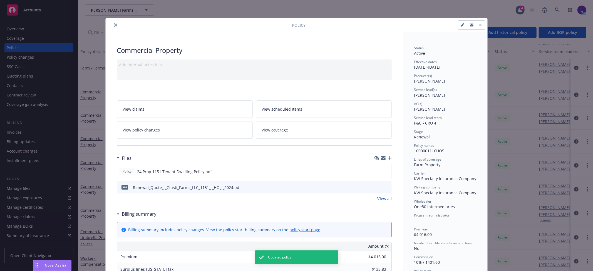
click at [458, 26] on button "button" at bounding box center [462, 25] width 9 height 9
select select "RENEWAL"
select select "12"
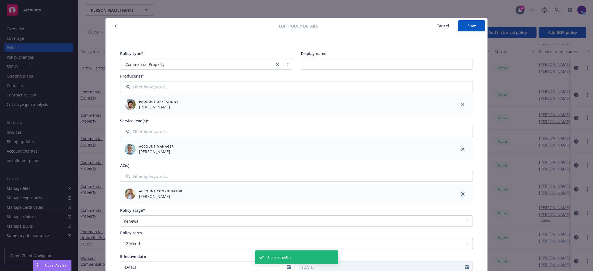
click at [461, 193] on icon "close" at bounding box center [462, 193] width 3 height 3
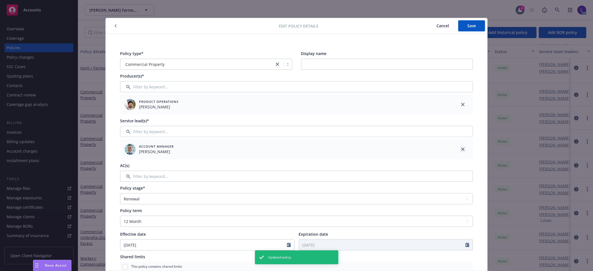
click at [461, 151] on icon "close" at bounding box center [462, 149] width 3 height 3
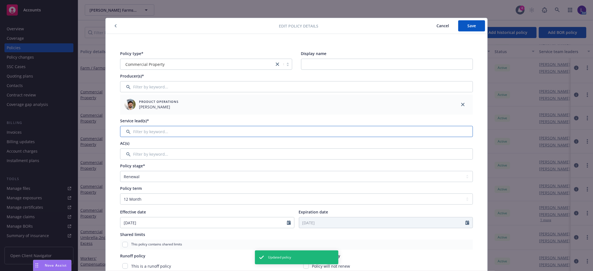
click at [441, 136] on input "Filter by keyword..." at bounding box center [296, 131] width 353 height 11
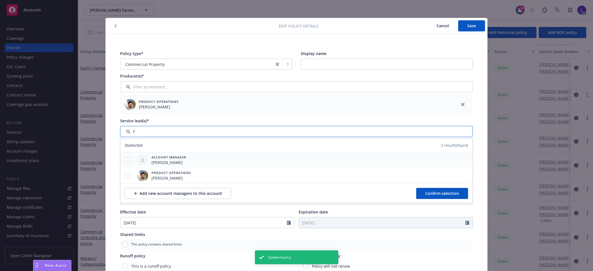
type input "f"
click at [126, 159] on input "checkbox" at bounding box center [128, 160] width 6 height 6
checkbox input "true"
click at [461, 194] on button "Confirm selection" at bounding box center [442, 193] width 52 height 11
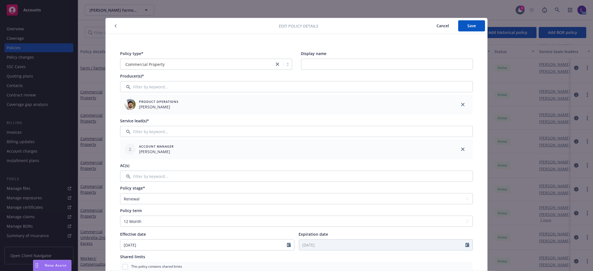
click at [455, 26] on button "Cancel" at bounding box center [442, 25] width 31 height 11
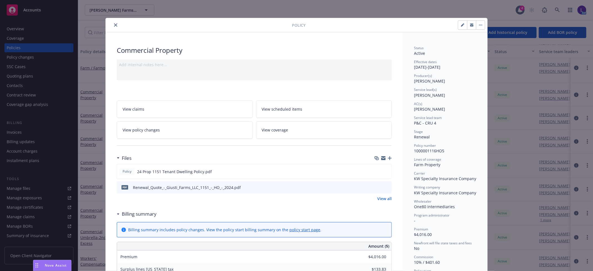
click at [458, 27] on button "button" at bounding box center [462, 25] width 9 height 9
select select "RENEWAL"
select select "12"
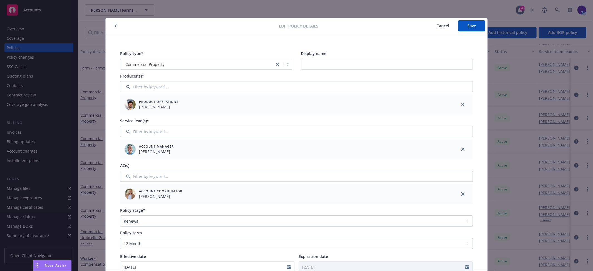
drag, startPoint x: 115, startPoint y: 22, endPoint x: 112, endPoint y: 24, distance: 3.6
click at [113, 23] on div at bounding box center [193, 26] width 171 height 7
click at [112, 24] on button "button" at bounding box center [115, 26] width 7 height 7
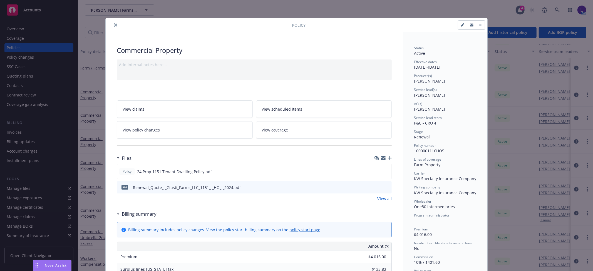
click at [114, 24] on icon "close" at bounding box center [115, 24] width 3 height 3
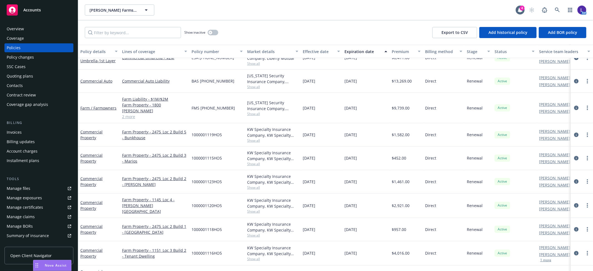
scroll to position [73, 0]
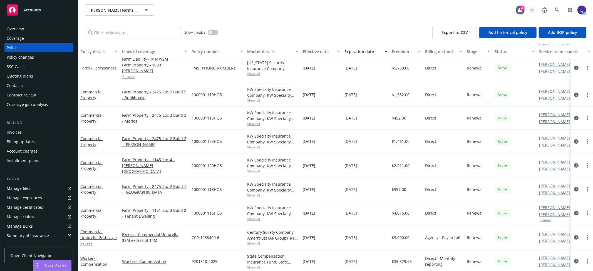
click at [574, 211] on icon "circleInformation" at bounding box center [576, 213] width 4 height 4
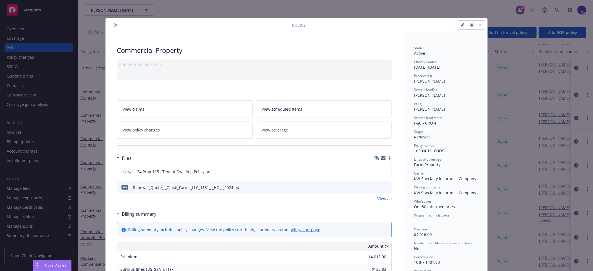
scroll to position [17, 0]
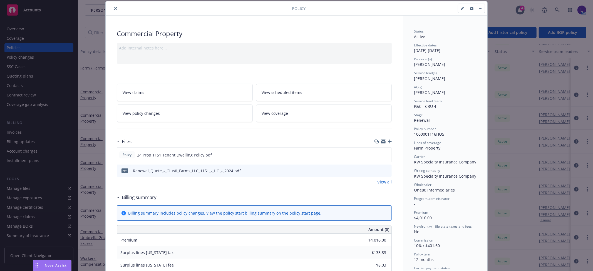
click at [461, 9] on icon "button" at bounding box center [462, 8] width 3 height 3
select select "RENEWAL"
select select "12"
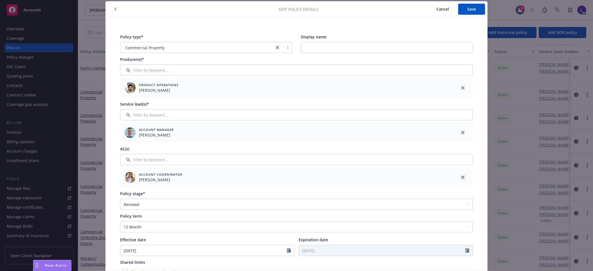
click at [460, 176] on link "close" at bounding box center [463, 177] width 7 height 7
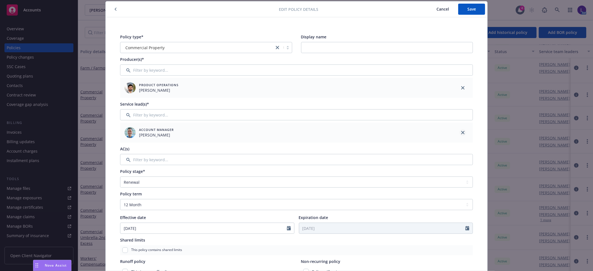
drag, startPoint x: 461, startPoint y: 129, endPoint x: 460, endPoint y: 132, distance: 3.7
click at [461, 129] on div at bounding box center [463, 133] width 20 height 20
click at [461, 131] on icon "close" at bounding box center [462, 132] width 3 height 3
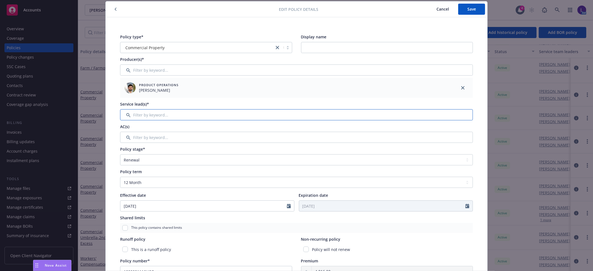
click at [439, 115] on input "Filter by keyword..." at bounding box center [296, 114] width 353 height 11
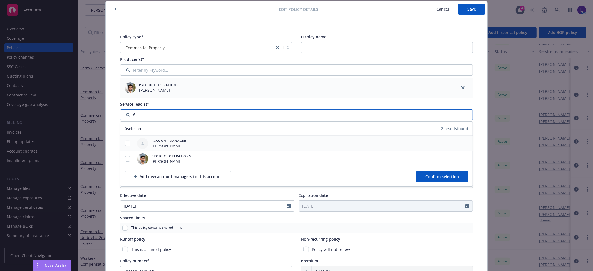
type input "f"
click at [126, 142] on input "checkbox" at bounding box center [128, 144] width 6 height 6
checkbox input "true"
click at [454, 178] on span "Confirm selection" at bounding box center [442, 176] width 34 height 5
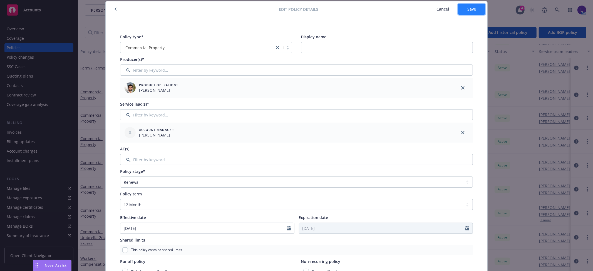
click at [468, 10] on span "Save" at bounding box center [471, 8] width 9 height 5
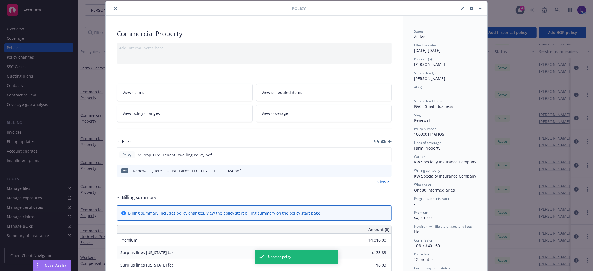
scroll to position [72, 0]
click at [114, 8] on icon "close" at bounding box center [115, 8] width 3 height 3
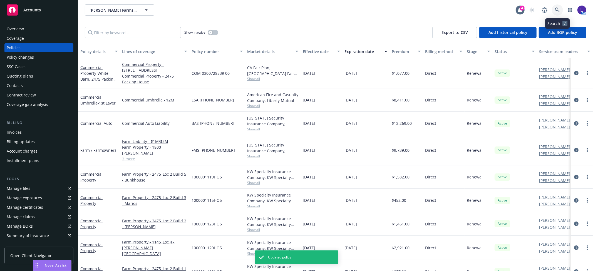
click at [556, 10] on icon at bounding box center [557, 10] width 5 height 5
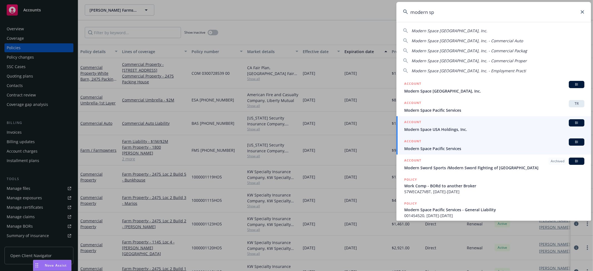
type input "modern sp"
click at [428, 149] on span "Modern Space Pacific Services" at bounding box center [494, 149] width 180 height 6
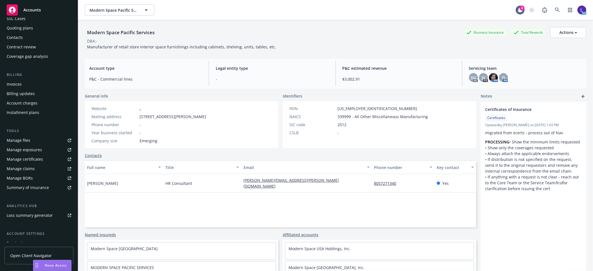
scroll to position [91, 0]
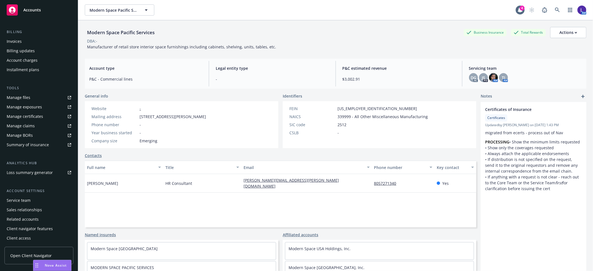
click at [21, 201] on div "Service team" at bounding box center [19, 200] width 24 height 9
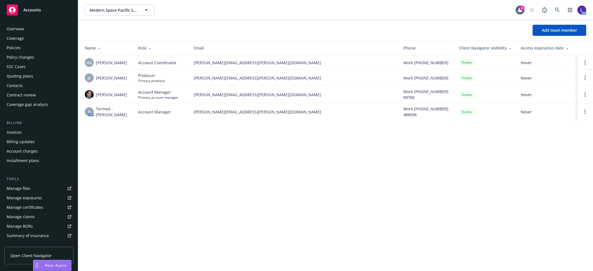
click at [23, 48] on div "Policies" at bounding box center [39, 47] width 64 height 9
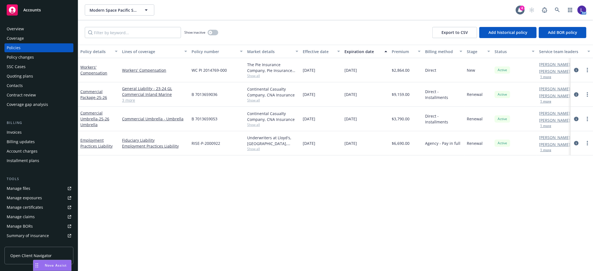
click at [541, 79] on button "1 more" at bounding box center [545, 76] width 11 height 3
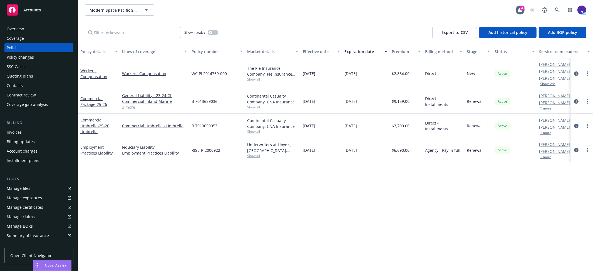
click at [543, 109] on button "1 more" at bounding box center [545, 108] width 11 height 3
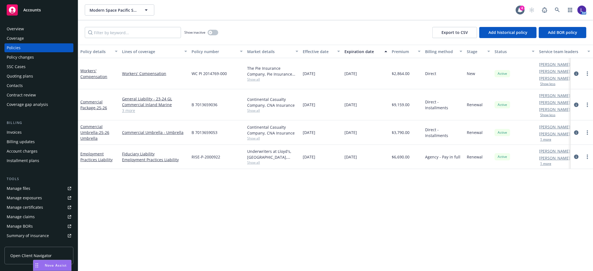
click at [546, 141] on button "1 more" at bounding box center [545, 139] width 11 height 3
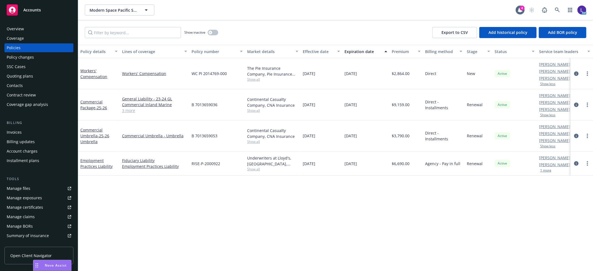
click at [548, 173] on div "[PERSON_NAME] AC [PERSON_NAME] AM 1 more" at bounding box center [565, 164] width 56 height 24
click at [550, 172] on button "1 more" at bounding box center [545, 170] width 11 height 3
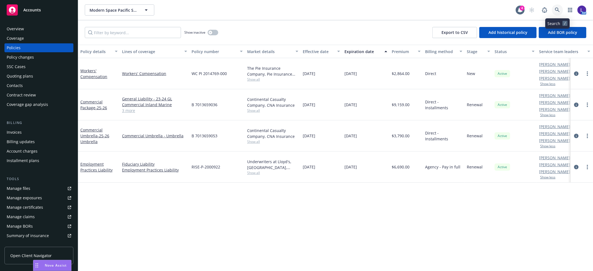
click at [558, 9] on icon at bounding box center [557, 10] width 5 height 5
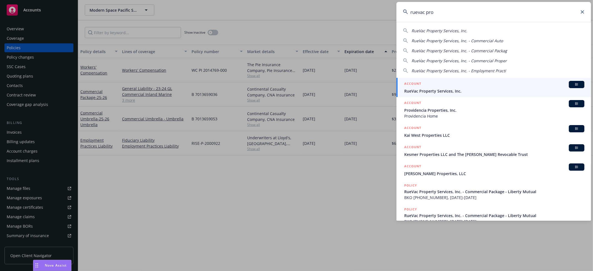
type input "ruevac pro"
click at [430, 88] on span "RueVac Property Services, Inc." at bounding box center [494, 91] width 180 height 6
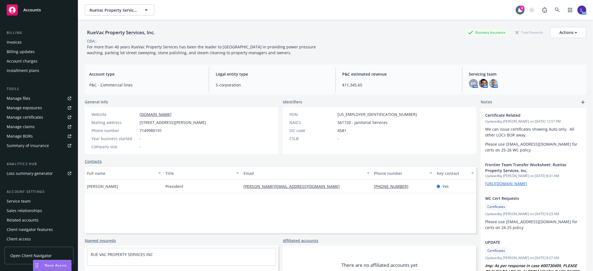
scroll to position [91, 0]
click at [33, 200] on div "Service team" at bounding box center [39, 200] width 64 height 9
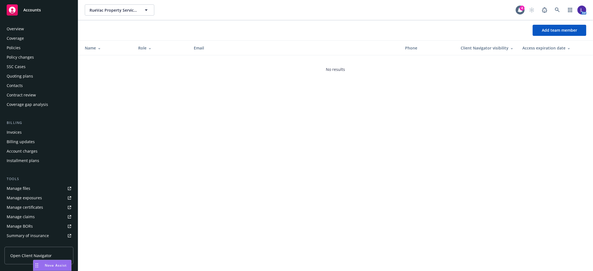
scroll to position [91, 0]
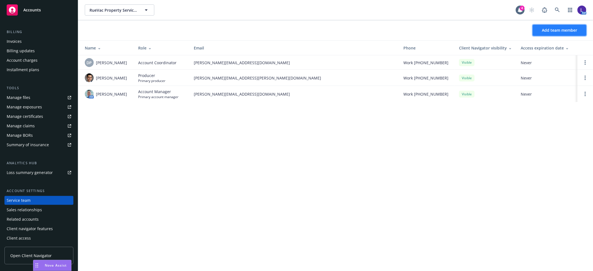
click at [551, 30] on span "Add team member" at bounding box center [559, 30] width 35 height 5
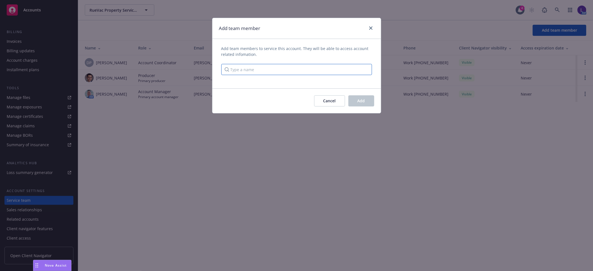
click at [235, 74] on input "Type a name" at bounding box center [296, 69] width 151 height 11
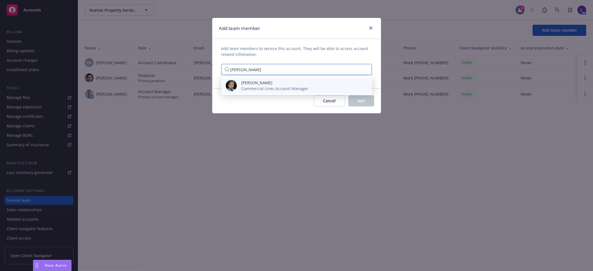
type input "[PERSON_NAME]"
click at [262, 84] on span "[PERSON_NAME]" at bounding box center [274, 83] width 67 height 6
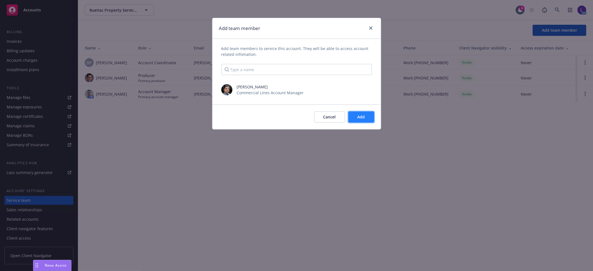
click at [367, 112] on button "Add" at bounding box center [361, 116] width 26 height 11
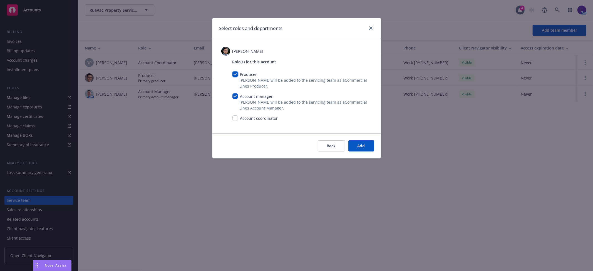
click at [235, 73] on input "checkbox" at bounding box center [235, 74] width 6 height 6
checkbox input "false"
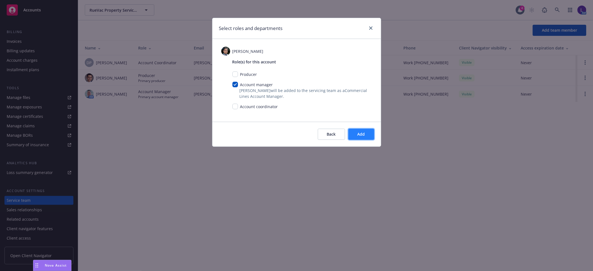
click at [363, 132] on span "Add" at bounding box center [362, 133] width 8 height 5
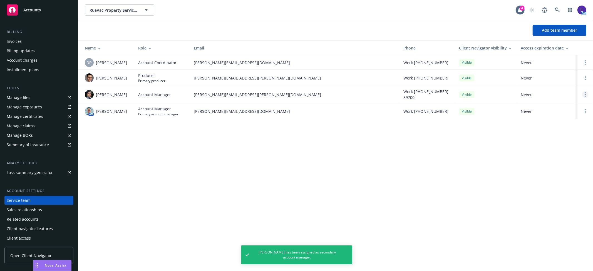
click at [585, 94] on icon "Open options" at bounding box center [585, 94] width 1 height 4
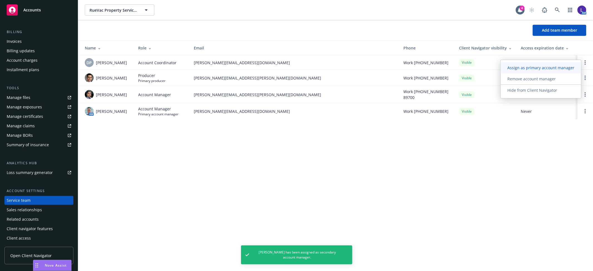
click at [519, 66] on span "Assign as primary account manager" at bounding box center [541, 67] width 80 height 5
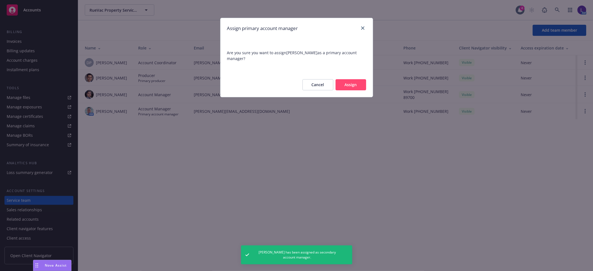
click at [346, 84] on button "Assign" at bounding box center [351, 84] width 31 height 11
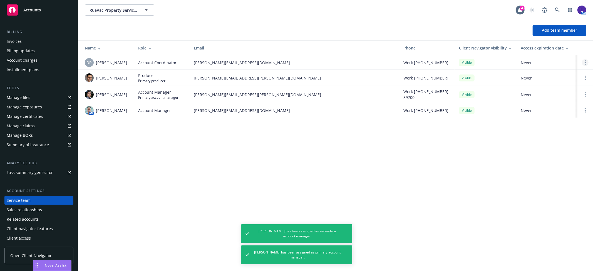
click at [582, 63] on link "Open options" at bounding box center [585, 62] width 7 height 7
click at [552, 43] on link "Remove account coordinator" at bounding box center [547, 46] width 67 height 11
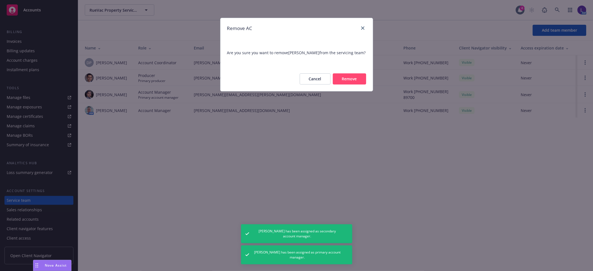
click at [350, 75] on button "Remove" at bounding box center [349, 78] width 33 height 11
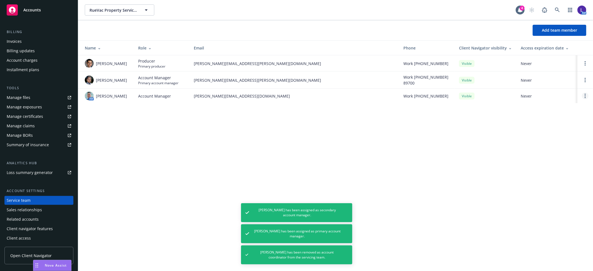
click at [585, 99] on link "Open options" at bounding box center [585, 96] width 7 height 7
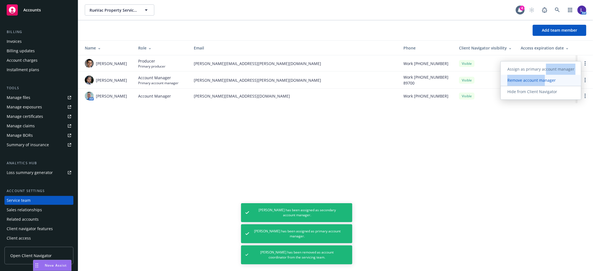
drag, startPoint x: 547, startPoint y: 68, endPoint x: 548, endPoint y: 80, distance: 12.3
click at [548, 80] on div "Assign as primary account manager Remove account manager Hide from Client Navig…" at bounding box center [541, 81] width 80 height 34
click at [548, 80] on span "Remove account manager" at bounding box center [532, 80] width 62 height 5
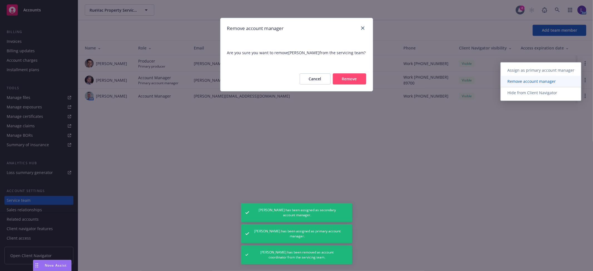
click at [548, 80] on link "Remove account manager" at bounding box center [541, 81] width 80 height 11
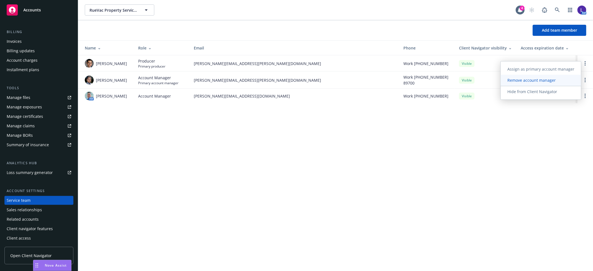
click at [534, 80] on span "Remove account manager" at bounding box center [532, 80] width 62 height 5
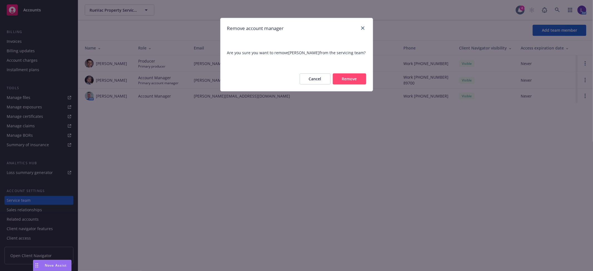
click at [360, 79] on button "Remove" at bounding box center [349, 78] width 33 height 11
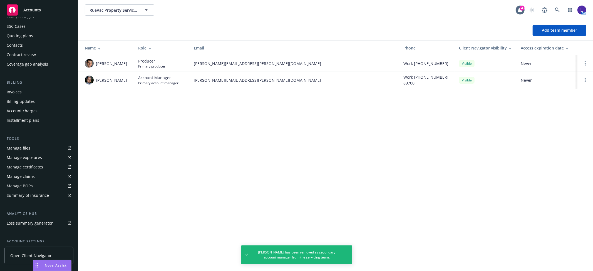
scroll to position [0, 0]
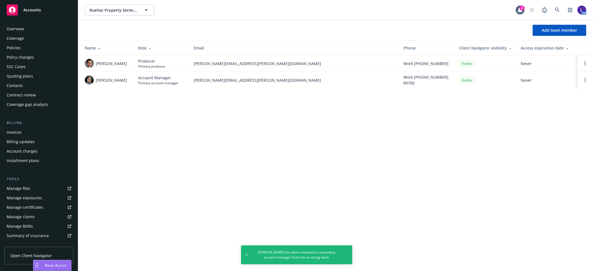
click at [16, 42] on div "Coverage" at bounding box center [15, 38] width 17 height 9
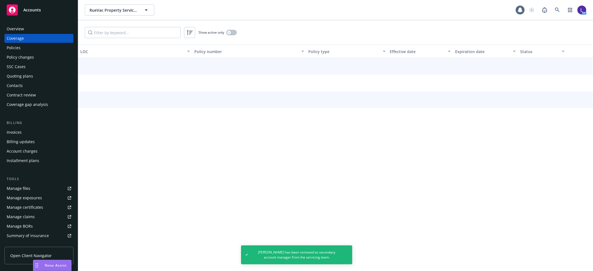
click at [18, 46] on div "Policies" at bounding box center [14, 47] width 14 height 9
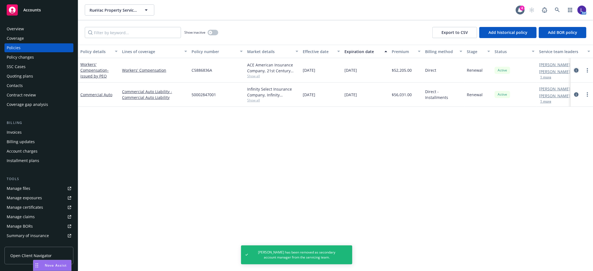
click at [576, 67] on link "circleInformation" at bounding box center [576, 70] width 7 height 7
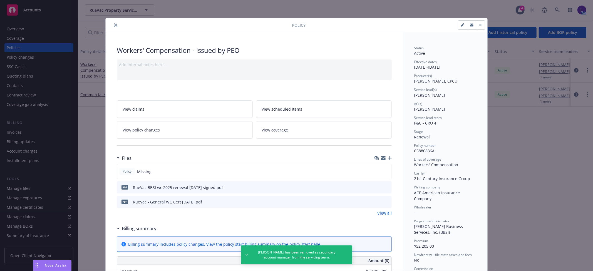
click at [461, 24] on icon "button" at bounding box center [462, 24] width 3 height 3
select select "RENEWAL"
select select "12"
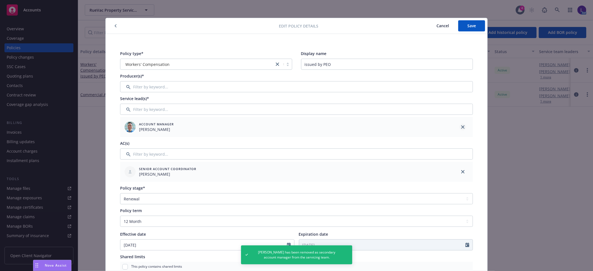
click at [462, 128] on icon "close" at bounding box center [462, 126] width 3 height 3
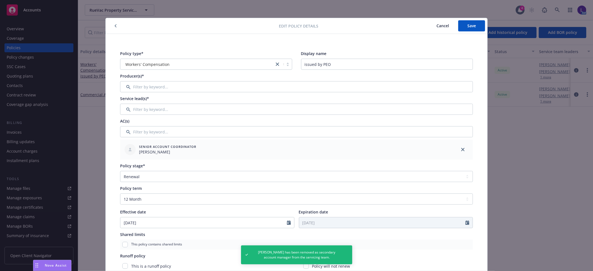
click at [461, 151] on icon "close" at bounding box center [462, 149] width 3 height 3
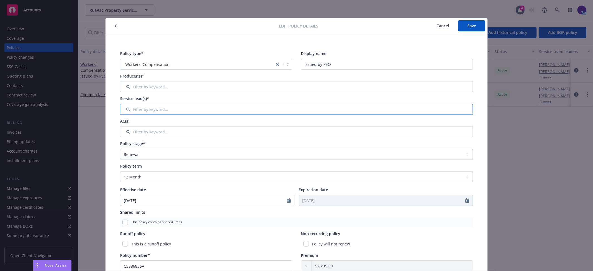
click at [200, 109] on input "Filter by keyword..." at bounding box center [296, 109] width 353 height 11
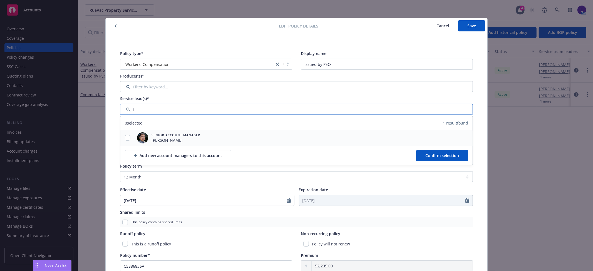
type input "f"
click at [126, 136] on input "checkbox" at bounding box center [128, 138] width 6 height 6
checkbox input "true"
click at [448, 156] on span "Confirm selection" at bounding box center [442, 155] width 34 height 5
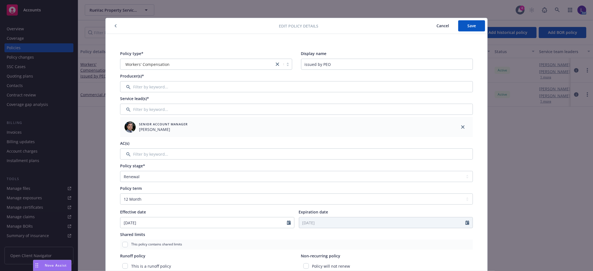
click at [454, 21] on button "Cancel" at bounding box center [442, 25] width 31 height 11
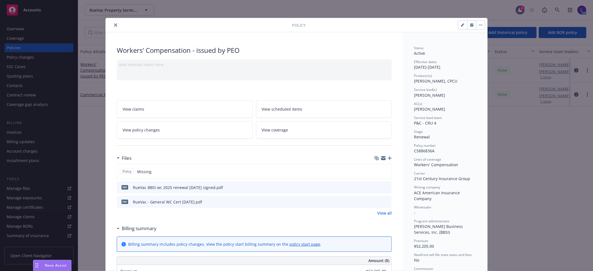
click at [112, 25] on button "close" at bounding box center [115, 25] width 7 height 7
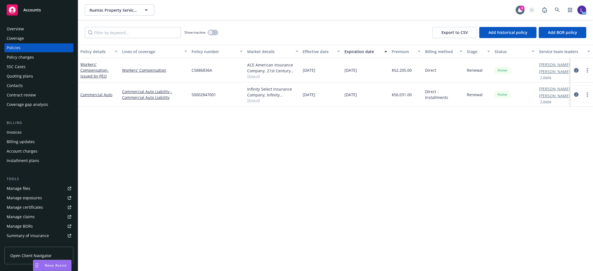
click at [574, 70] on icon "circleInformation" at bounding box center [576, 70] width 4 height 4
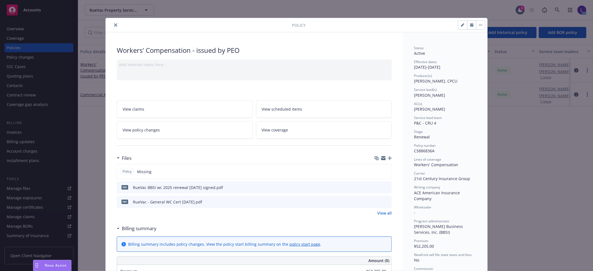
scroll to position [17, 0]
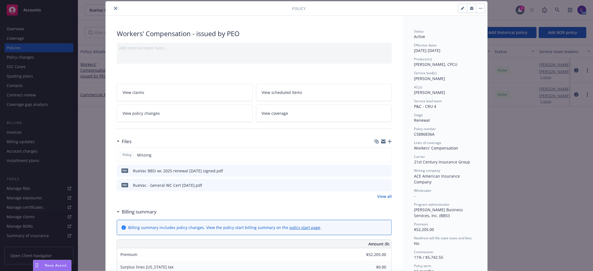
click at [464, 8] on button "button" at bounding box center [462, 8] width 9 height 9
select select "RENEWAL"
select select "12"
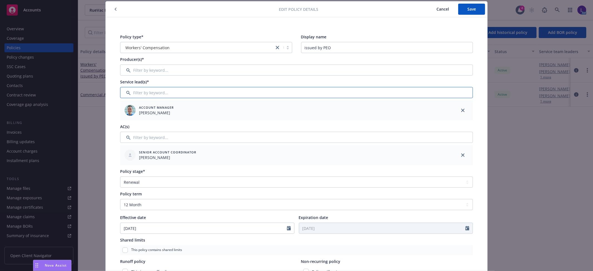
click at [164, 92] on input "Filter by keyword..." at bounding box center [296, 92] width 353 height 11
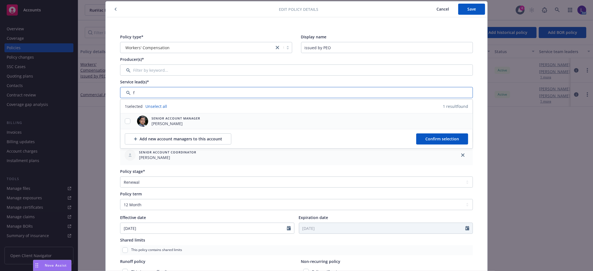
type input "f"
click at [126, 121] on input "checkbox" at bounding box center [128, 121] width 6 height 6
checkbox input "true"
click at [426, 140] on span "Confirm selection" at bounding box center [442, 138] width 34 height 5
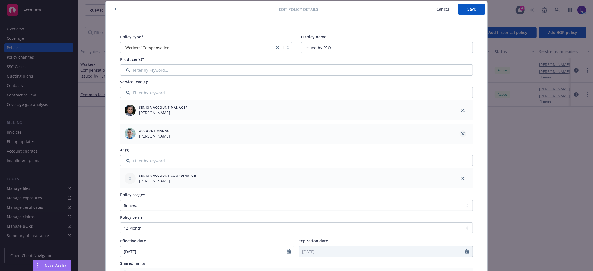
click at [461, 133] on icon "close" at bounding box center [462, 133] width 3 height 3
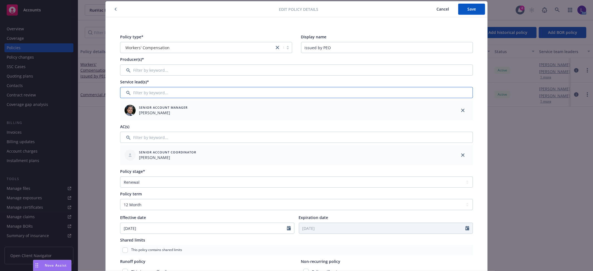
click at [150, 90] on input "Filter by keyword..." at bounding box center [296, 92] width 353 height 11
click at [148, 68] on input "Filter by keyword..." at bounding box center [296, 69] width 353 height 11
click at [474, 7] on button "Save" at bounding box center [471, 9] width 27 height 11
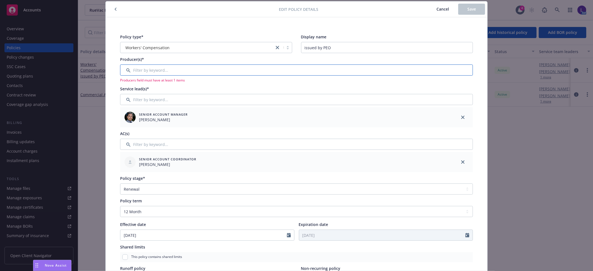
click at [170, 73] on input "Filter by keyword..." at bounding box center [296, 69] width 353 height 11
type input "v"
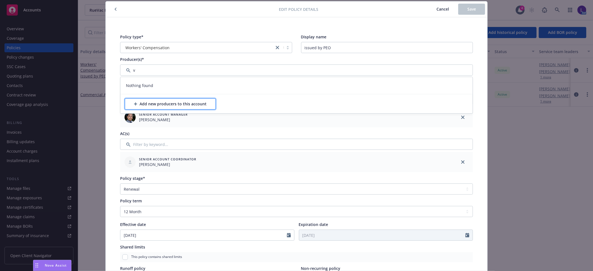
click at [153, 105] on div "Add new producers to this account" at bounding box center [170, 104] width 73 height 11
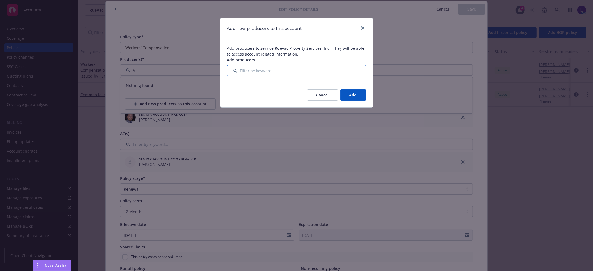
click at [287, 74] on input "Filter by keyword..." at bounding box center [296, 70] width 139 height 11
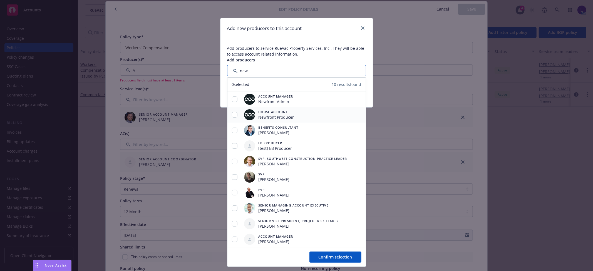
type input "new"
click at [237, 113] on input "checkbox" at bounding box center [235, 115] width 6 height 6
checkbox input "true"
drag, startPoint x: 327, startPoint y: 249, endPoint x: 327, endPoint y: 254, distance: 4.7
click at [327, 249] on div "Confirm selection" at bounding box center [296, 256] width 138 height 19
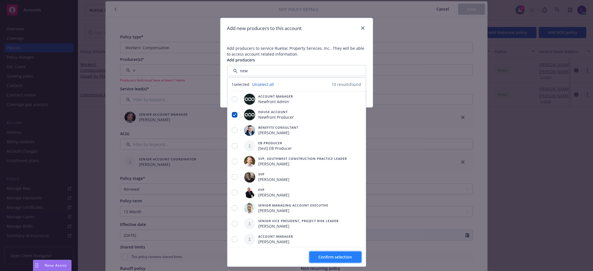
click at [327, 254] on span "Confirm selection" at bounding box center [336, 256] width 34 height 5
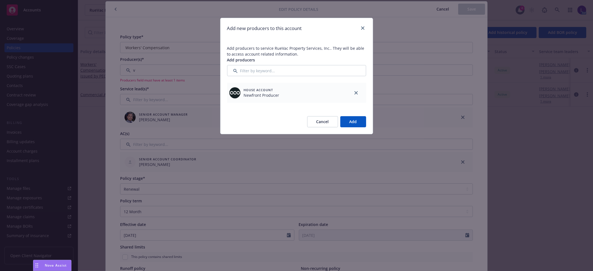
click at [349, 119] on button "Add" at bounding box center [353, 121] width 26 height 11
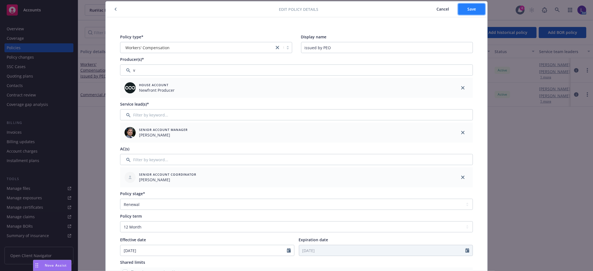
click at [467, 7] on span "Save" at bounding box center [471, 8] width 9 height 5
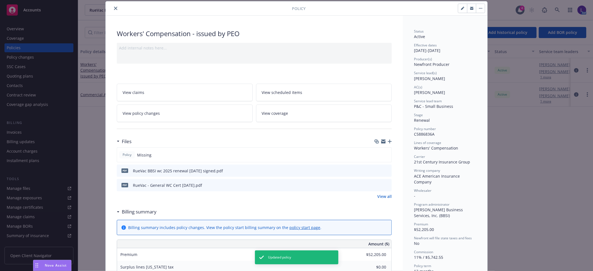
click at [109, 8] on div at bounding box center [200, 8] width 184 height 7
click at [112, 7] on button "close" at bounding box center [115, 8] width 7 height 7
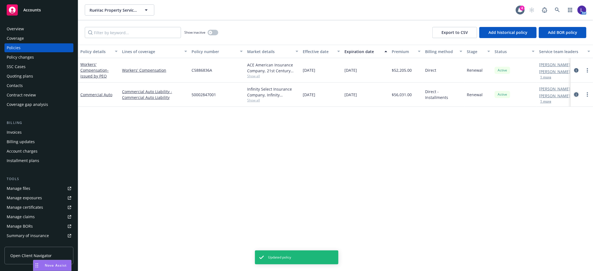
click at [575, 92] on link "circleInformation" at bounding box center [576, 94] width 7 height 7
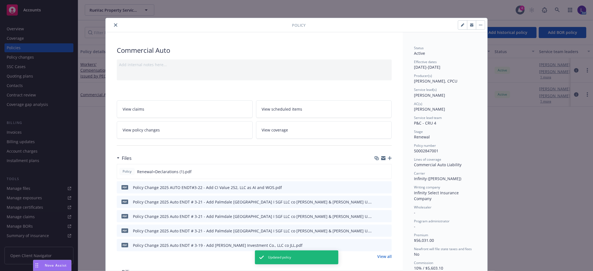
click at [462, 27] on button "button" at bounding box center [462, 25] width 9 height 9
select select "RENEWAL"
select select "12"
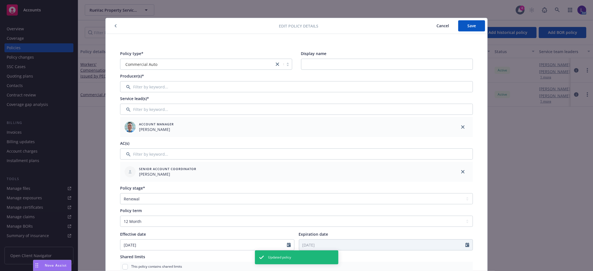
drag, startPoint x: 463, startPoint y: 127, endPoint x: 460, endPoint y: 126, distance: 3.4
click at [460, 126] on link "close" at bounding box center [463, 127] width 7 height 7
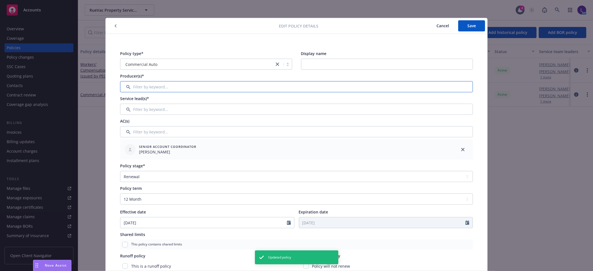
click at [157, 87] on input "Filter by keyword..." at bounding box center [296, 86] width 353 height 11
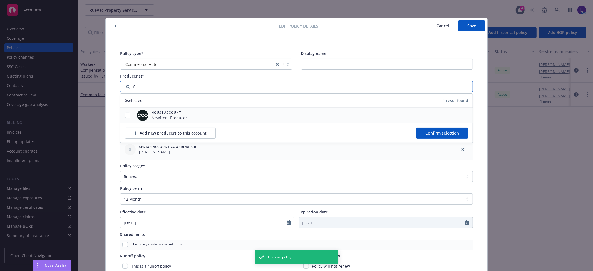
type input "f"
click at [125, 115] on input "checkbox" at bounding box center [128, 116] width 6 height 6
checkbox input "true"
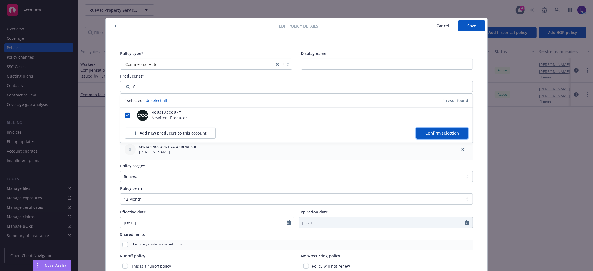
drag, startPoint x: 442, startPoint y: 131, endPoint x: 179, endPoint y: 122, distance: 263.4
click at [439, 131] on span "Confirm selection" at bounding box center [442, 132] width 34 height 5
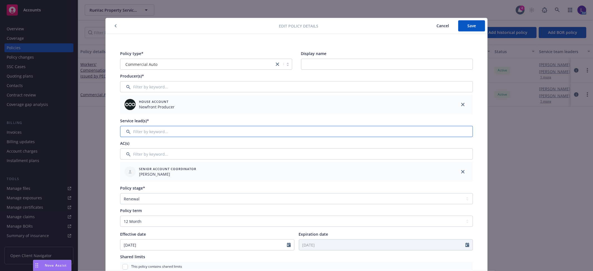
click at [138, 133] on input "Filter by keyword..." at bounding box center [296, 131] width 353 height 11
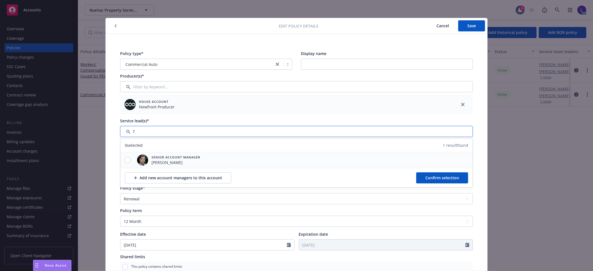
type input "f"
click at [126, 161] on input "checkbox" at bounding box center [128, 160] width 6 height 6
checkbox input "true"
click at [435, 174] on button "Confirm selection" at bounding box center [442, 177] width 52 height 11
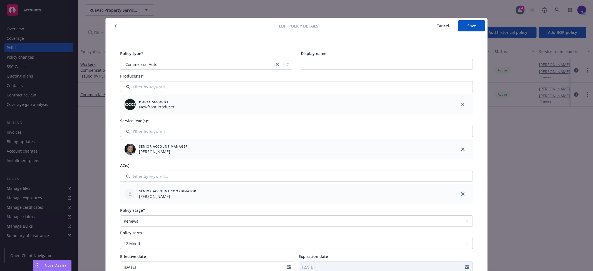
click at [461, 193] on icon "close" at bounding box center [462, 193] width 3 height 3
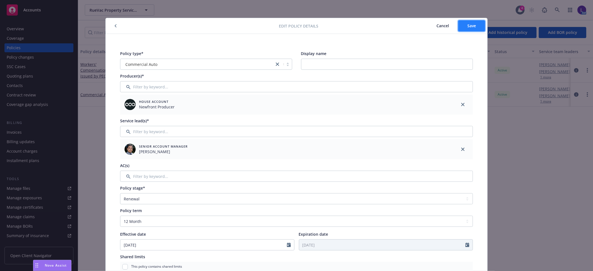
click at [468, 27] on span "Save" at bounding box center [471, 25] width 9 height 5
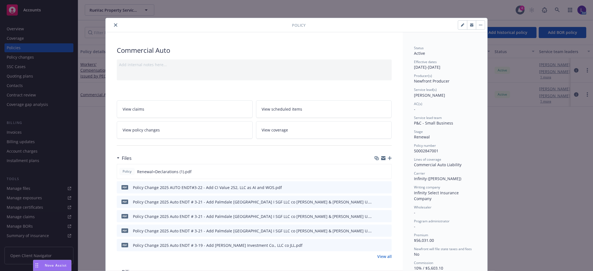
click at [113, 27] on button "close" at bounding box center [115, 25] width 7 height 7
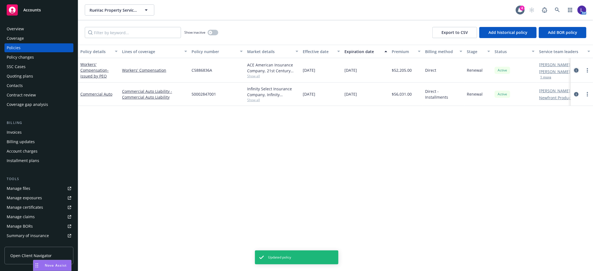
click at [575, 68] on icon "circleInformation" at bounding box center [576, 70] width 4 height 4
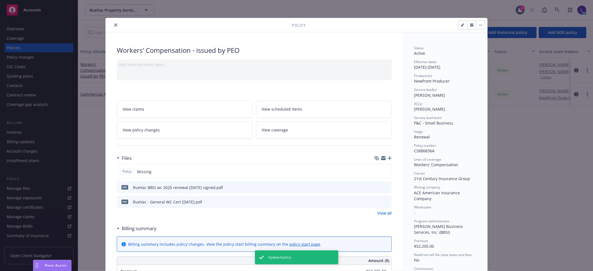
scroll to position [17, 0]
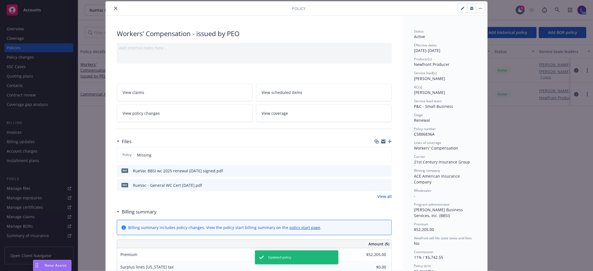
click at [455, 8] on div at bounding box center [396, 8] width 180 height 9
click at [461, 8] on icon "button" at bounding box center [462, 8] width 3 height 3
select select "RENEWAL"
select select "12"
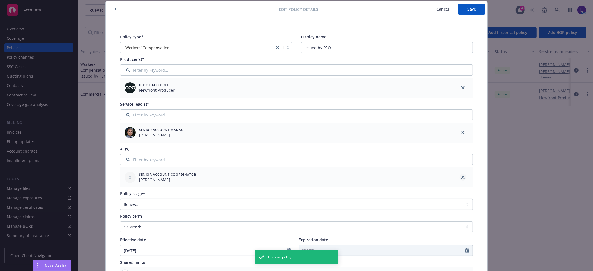
click at [460, 177] on link "close" at bounding box center [463, 177] width 7 height 7
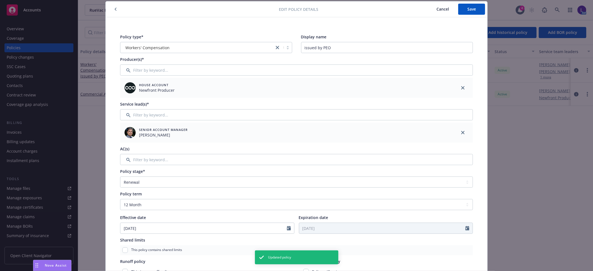
click at [471, 16] on div "Edit policy details Cancel Save" at bounding box center [297, 9] width 382 height 16
click at [471, 12] on button "Save" at bounding box center [471, 9] width 27 height 11
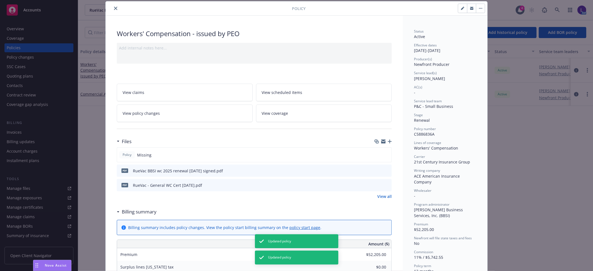
click at [115, 10] on icon "close" at bounding box center [115, 8] width 3 height 3
